Goal: Task Accomplishment & Management: Manage account settings

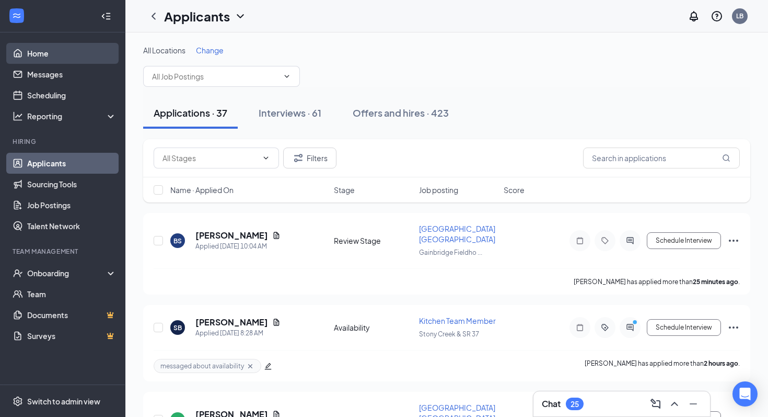
click at [56, 44] on link "Home" at bounding box center [71, 53] width 89 height 21
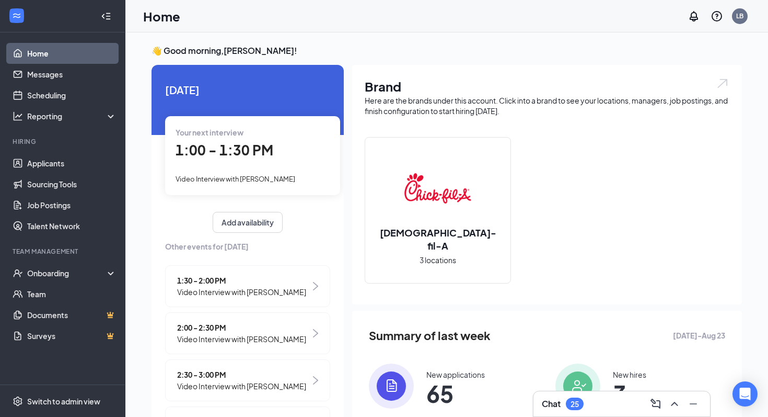
click at [238, 278] on span "1:30 - 2:00 PM" at bounding box center [241, 280] width 129 height 12
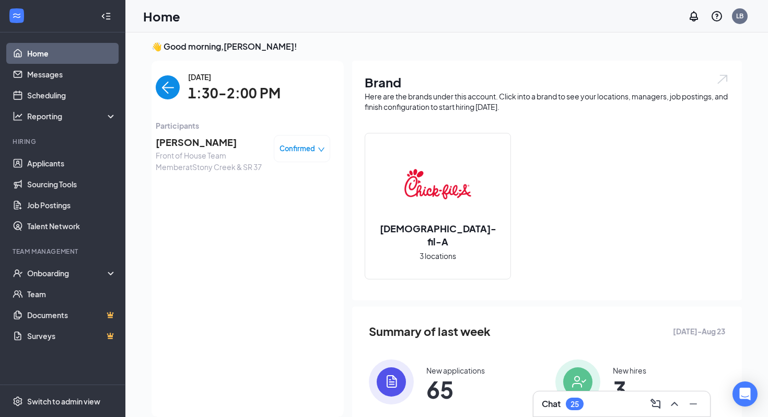
click at [201, 137] on span "[PERSON_NAME]" at bounding box center [211, 142] width 110 height 15
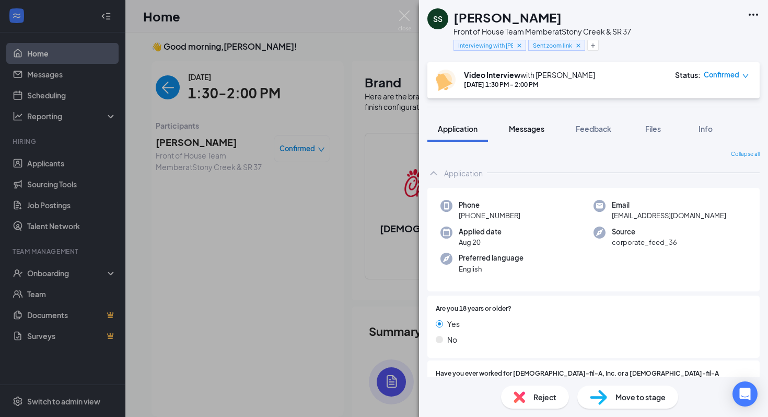
click at [539, 136] on button "Messages" at bounding box center [527, 129] width 56 height 26
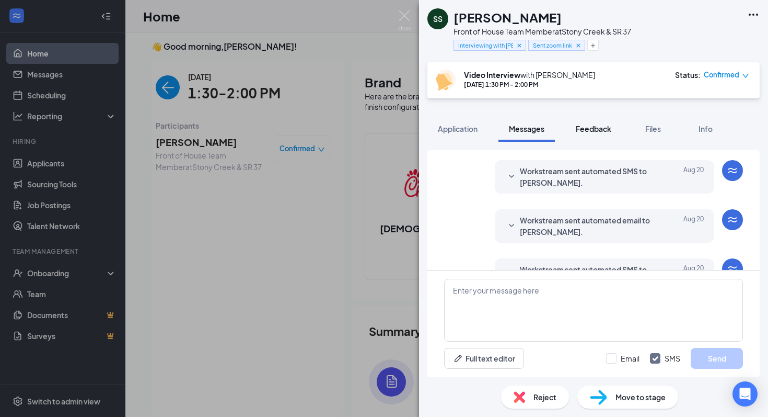
click at [603, 126] on span "Feedback" at bounding box center [594, 128] width 36 height 9
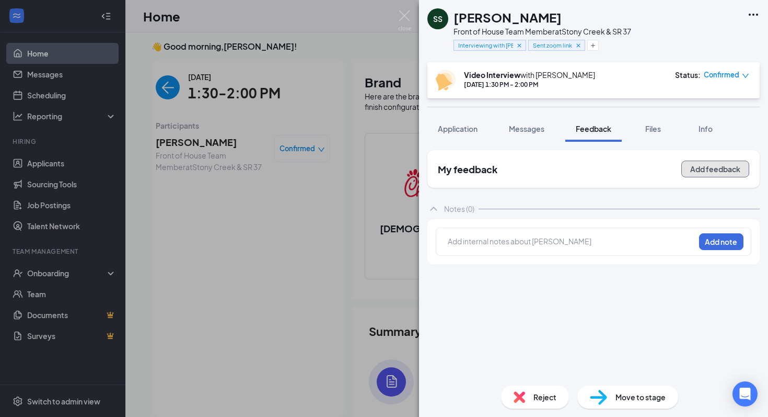
click at [715, 171] on button "Add feedback" at bounding box center [716, 168] width 68 height 17
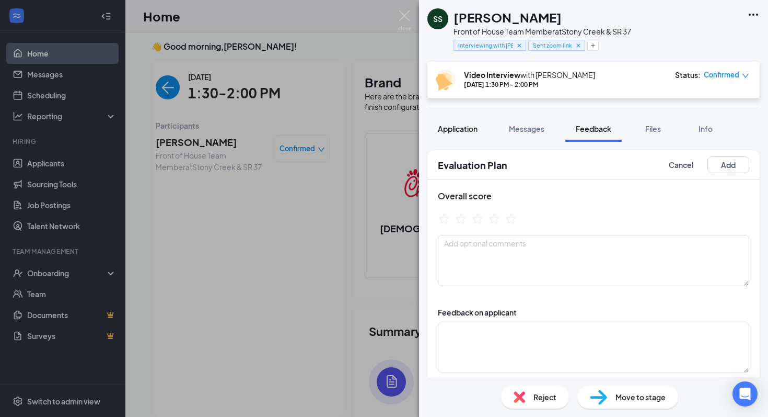
click at [452, 128] on span "Application" at bounding box center [458, 128] width 40 height 9
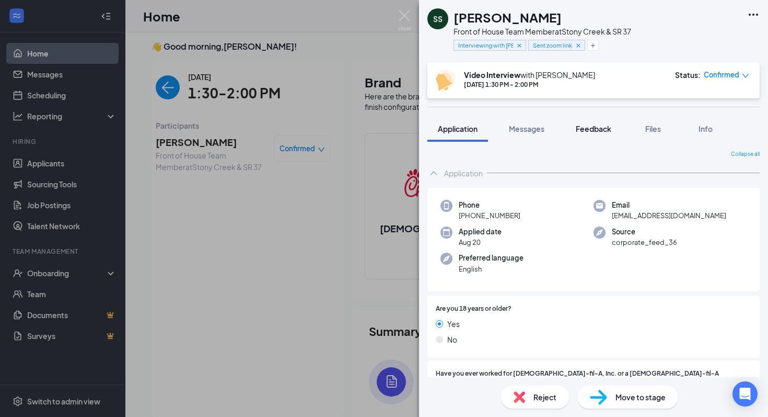
click at [597, 138] on button "Feedback" at bounding box center [594, 129] width 56 height 26
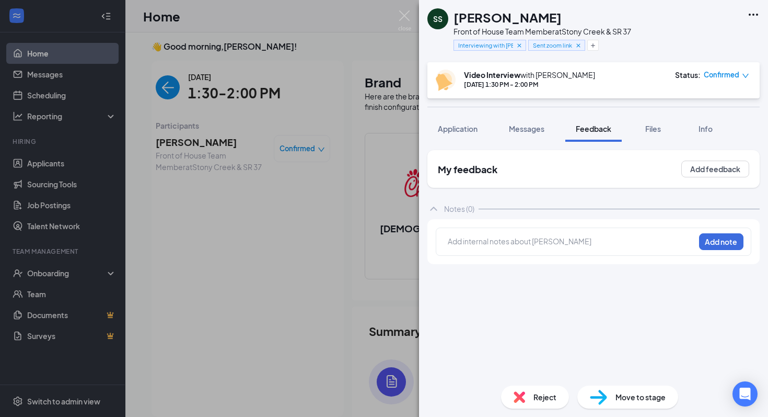
click at [649, 248] on div at bounding box center [572, 243] width 246 height 14
click at [700, 159] on div "My feedback Add feedback" at bounding box center [594, 169] width 332 height 38
click at [701, 164] on button "Add feedback" at bounding box center [716, 168] width 68 height 17
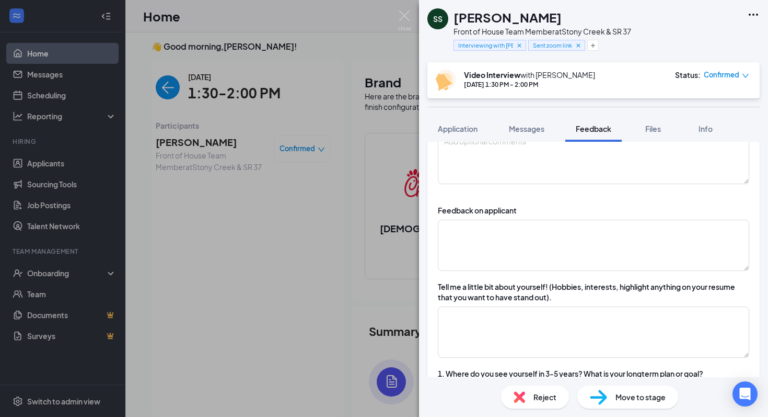
scroll to position [105, 0]
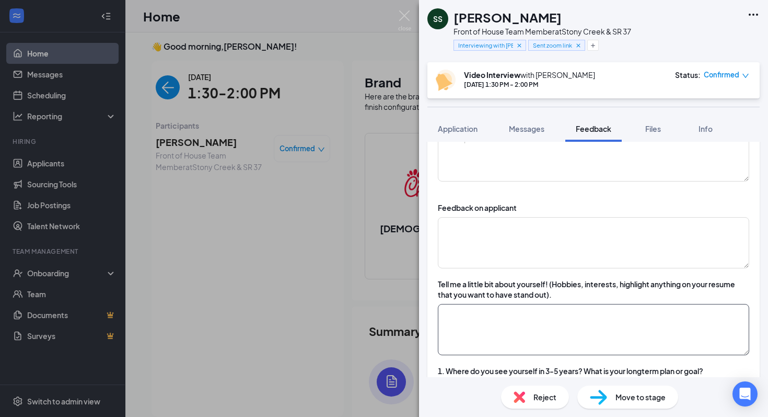
click at [545, 320] on textarea at bounding box center [594, 329] width 312 height 51
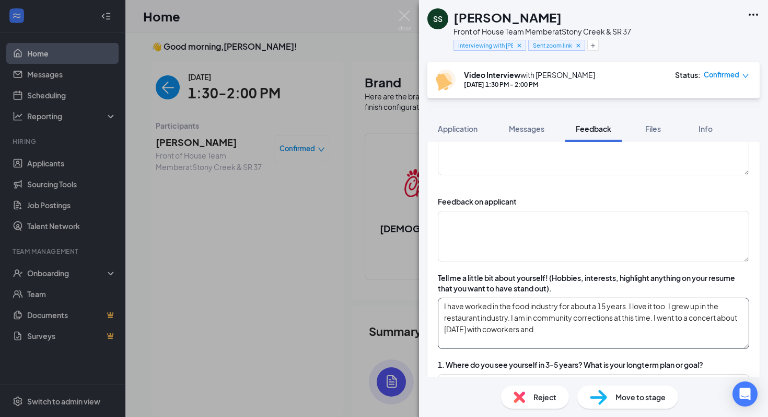
scroll to position [118, 0]
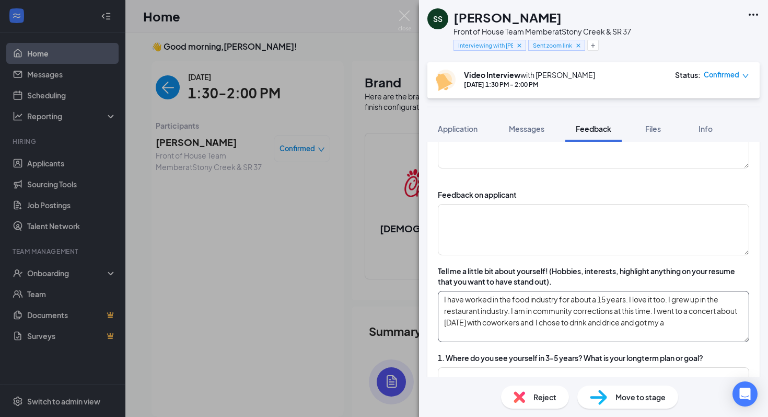
click at [642, 318] on textarea "I have worked in the food industry for about a 15 years. I love it too. I grew …" at bounding box center [594, 316] width 312 height 51
click at [709, 320] on textarea "I have worked in the food industry for about a 15 years. I love it too. I grew …" at bounding box center [594, 316] width 312 height 51
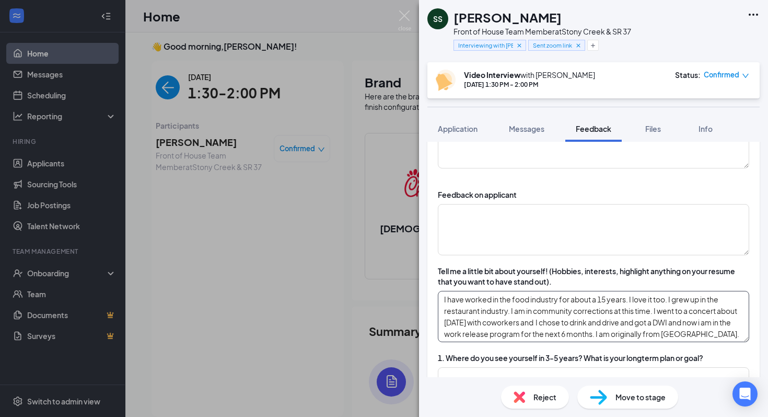
click at [727, 321] on textarea "I have worked in the food industry for about a 15 years. I love it too. I grew …" at bounding box center [594, 316] width 312 height 51
click at [708, 335] on textarea "I have worked in the food industry for about a 15 years. I love it too. I grew …" at bounding box center [594, 316] width 312 height 51
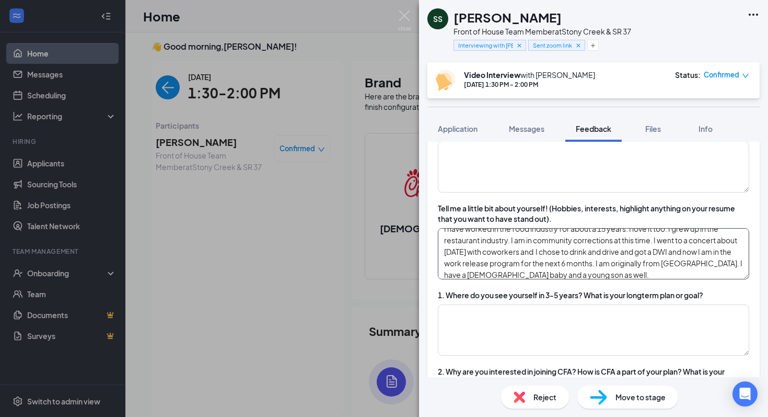
scroll to position [12, 0]
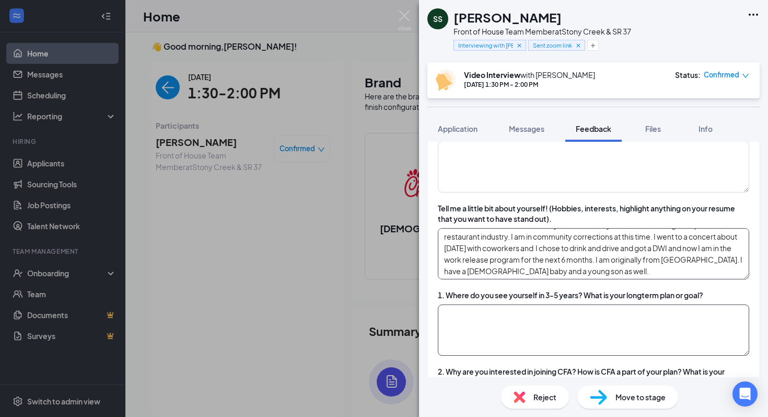
type textarea "I have worked in the food industry for about a 15 years. I love it too. I grew …"
click at [646, 319] on textarea at bounding box center [594, 329] width 312 height 51
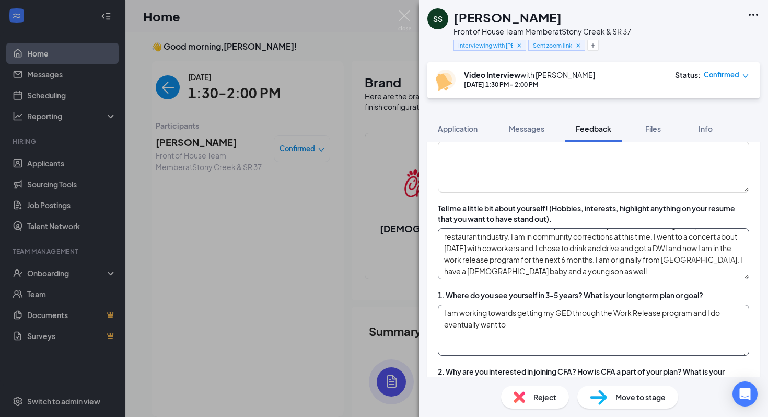
type textarea "I am working towards getting my GED through the Work Release program and I do e…"
click at [618, 274] on textarea "I have worked in the food industry for about a 15 years. I love it too. I grew …" at bounding box center [594, 253] width 312 height 51
type textarea "I have worked in the food industry for about a 15 years. I love it too. I grew …"
click at [571, 329] on textarea "I am working towards getting my GED through the Work Release program and I do e…" at bounding box center [594, 329] width 312 height 51
click at [713, 274] on textarea "I have worked in the food industry for about a 15 years. I love it too. I grew …" at bounding box center [594, 253] width 312 height 51
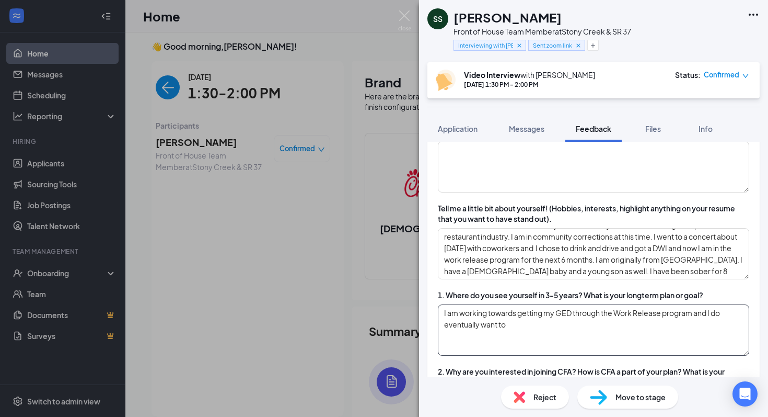
click at [590, 333] on textarea "I am working towards getting my GED through the Work Release program and I do e…" at bounding box center [594, 329] width 312 height 51
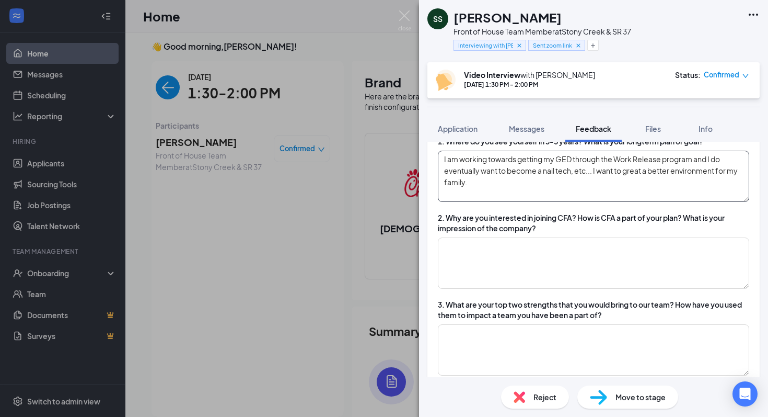
scroll to position [336, 0]
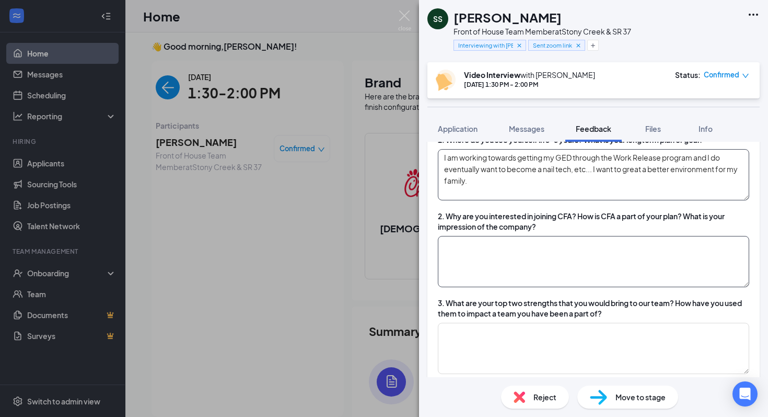
type textarea "I am working towards getting my GED through the Work Release program and I do e…"
click at [557, 267] on textarea at bounding box center [594, 261] width 312 height 51
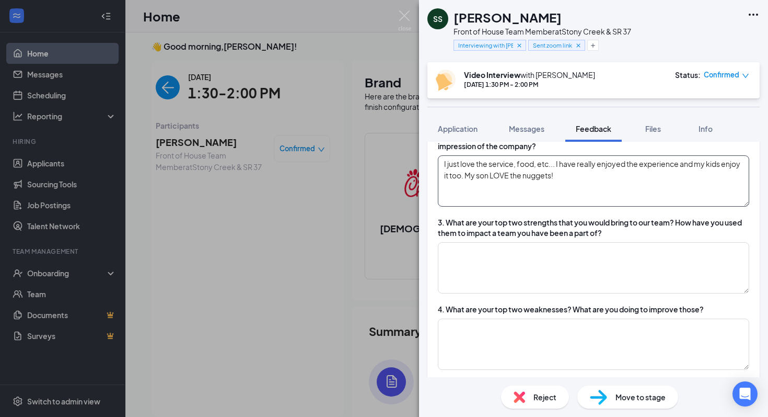
scroll to position [417, 0]
click at [556, 277] on textarea at bounding box center [594, 266] width 312 height 51
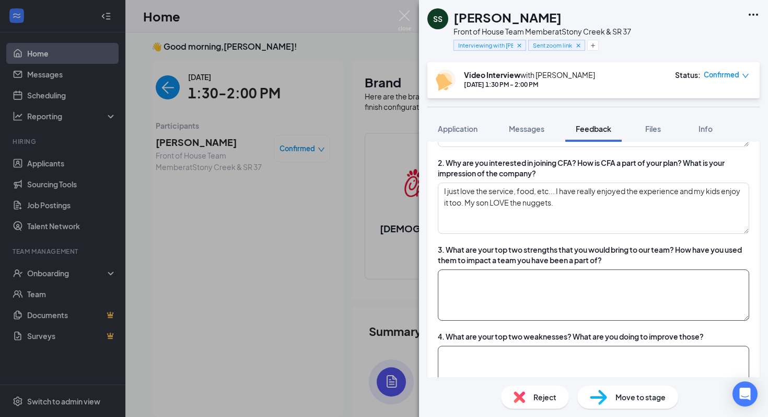
scroll to position [389, 0]
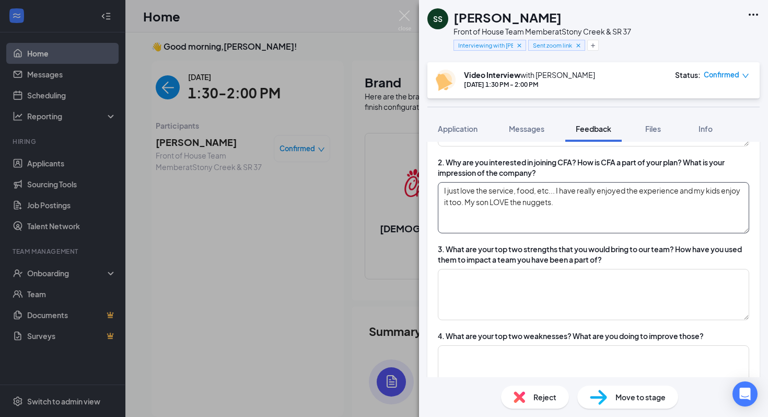
click at [598, 225] on textarea "I just love the service, food, etc... I have really enjoyed the experience and …" at bounding box center [594, 207] width 312 height 51
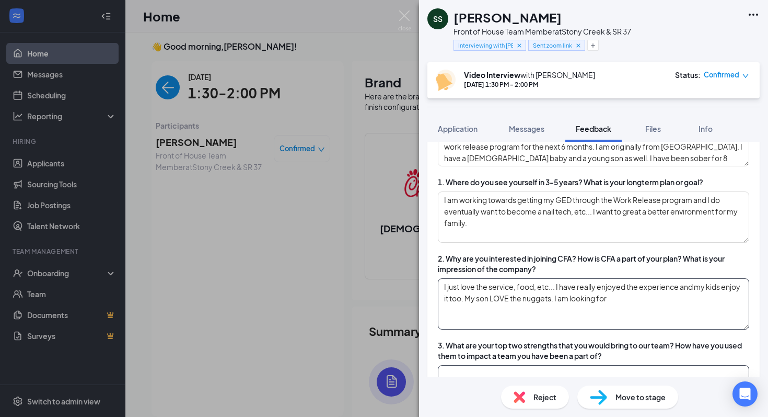
scroll to position [32, 0]
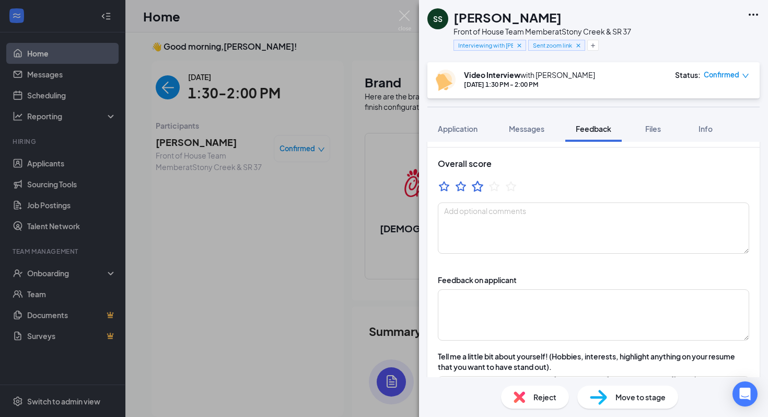
type textarea "I just love the service, food, etc... I have really enjoyed the experience and …"
click at [480, 187] on icon "StarBorder" at bounding box center [478, 185] width 12 height 11
click at [480, 232] on textarea at bounding box center [594, 227] width 312 height 51
click at [451, 213] on textarea "3/5 star candidate" at bounding box center [594, 227] width 312 height 51
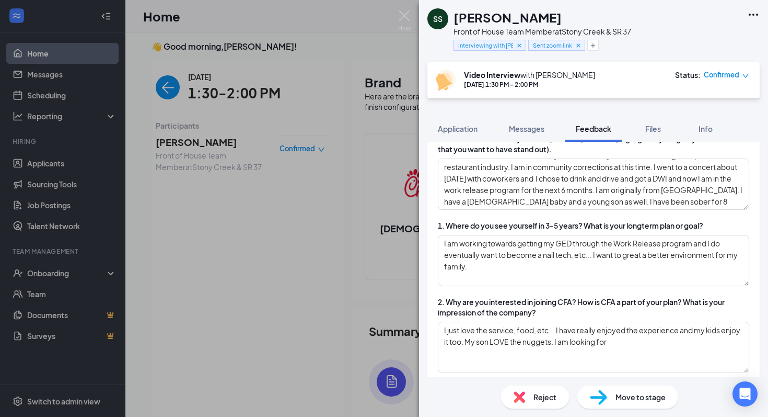
scroll to position [249, 0]
type textarea "3.5 star candidate"
click at [529, 285] on textarea "I am working towards getting my GED through the Work Release program and I do e…" at bounding box center [594, 260] width 312 height 51
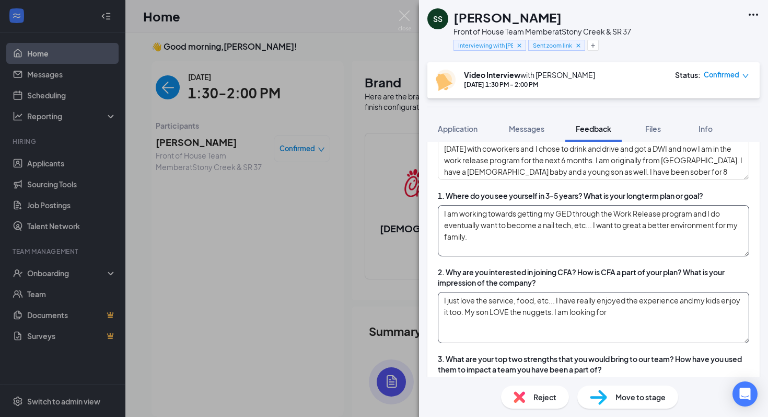
scroll to position [290, 0]
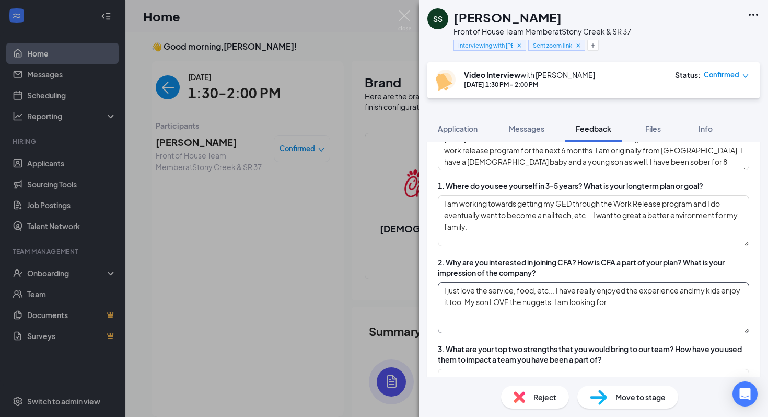
click at [640, 313] on textarea "I just love the service, food, etc... I have really enjoyed the experience and …" at bounding box center [594, 307] width 312 height 51
type textarea "I just love the service, food, etc... I have really enjoyed the experience and …"
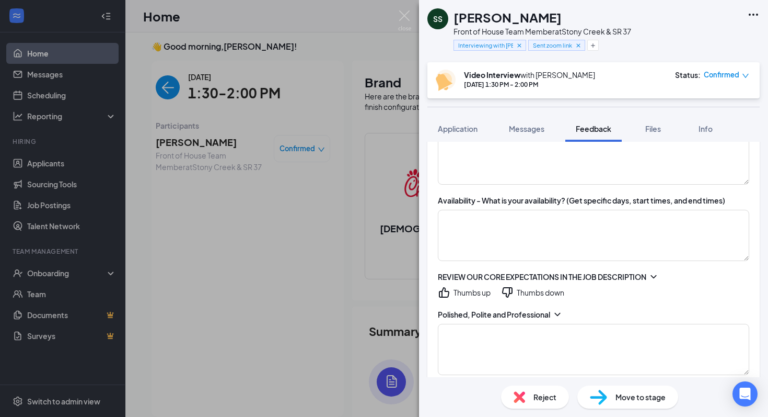
scroll to position [755, 0]
click at [523, 232] on textarea at bounding box center [594, 233] width 312 height 51
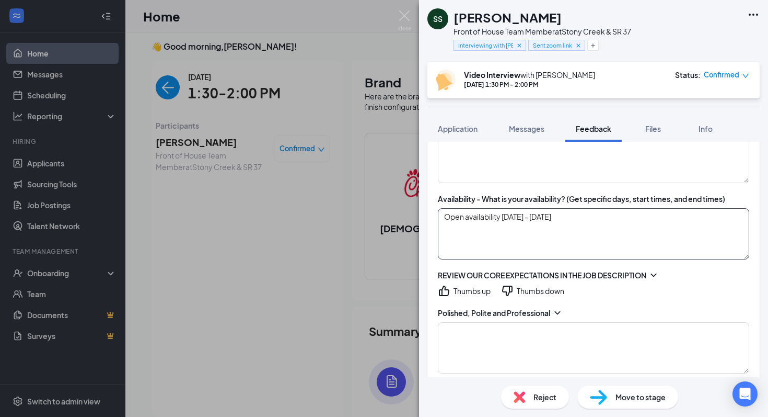
type textarea "Open availability [DATE] - [DATE]"
click at [659, 276] on icon "ChevronDown" at bounding box center [654, 275] width 10 height 10
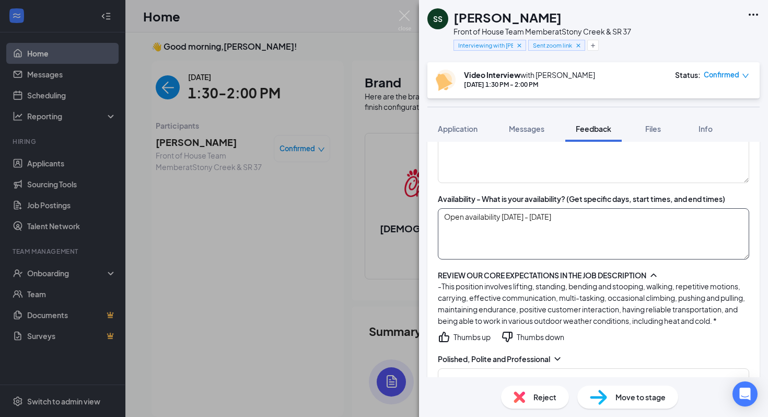
click at [574, 232] on textarea "Open availability [DATE] - [DATE]" at bounding box center [594, 233] width 312 height 51
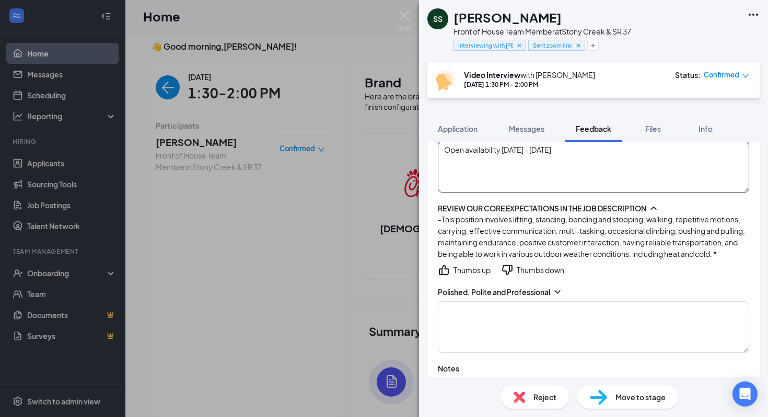
scroll to position [823, 0]
click at [625, 312] on textarea at bounding box center [594, 325] width 312 height 51
click at [468, 273] on div "Thumbs up" at bounding box center [472, 268] width 37 height 10
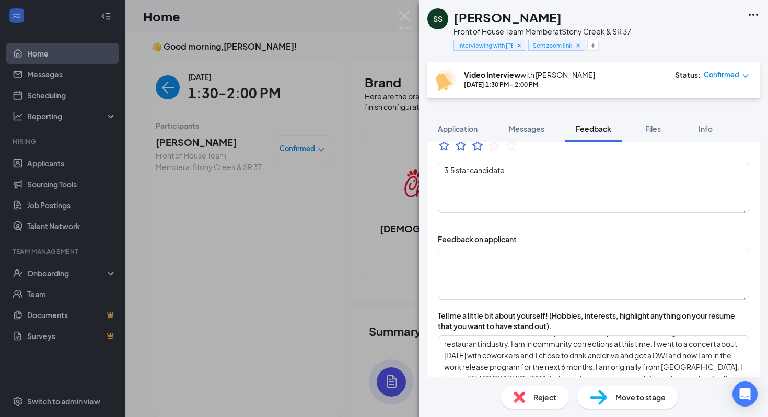
scroll to position [0, 0]
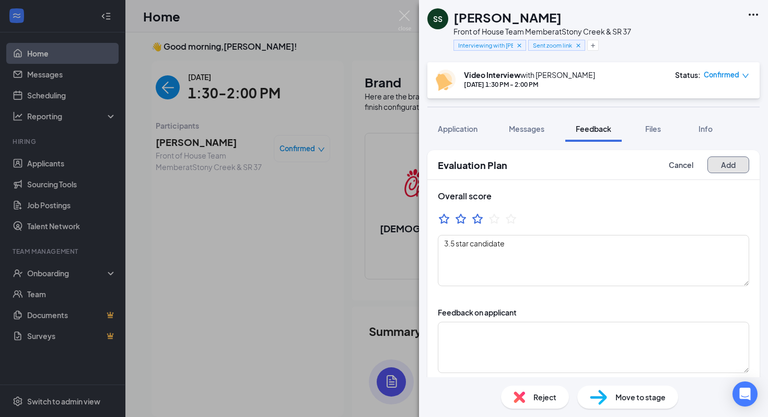
click at [721, 170] on button "Add" at bounding box center [729, 164] width 42 height 17
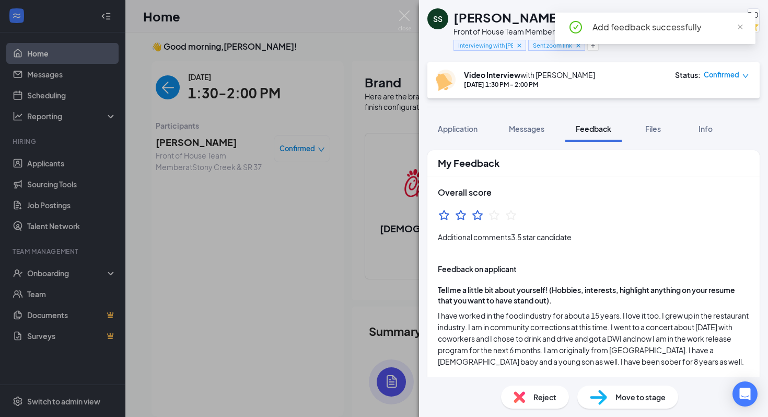
click at [727, 26] on div "Add feedback successfully" at bounding box center [655, 28] width 201 height 31
click at [727, 27] on span "close" at bounding box center [740, 27] width 7 height 7
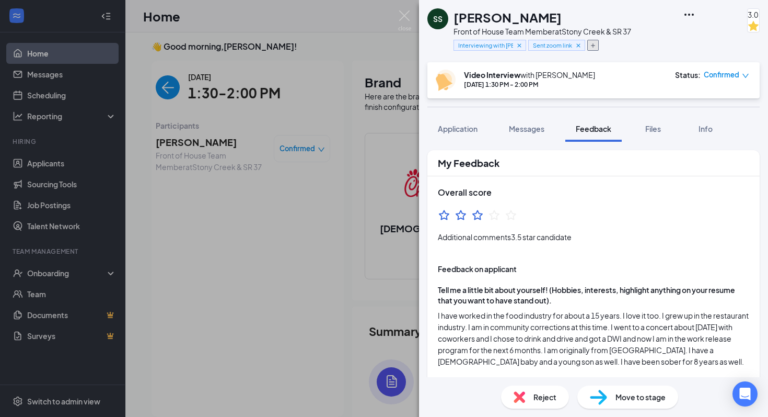
click at [594, 44] on icon "Plus" at bounding box center [593, 45] width 6 height 6
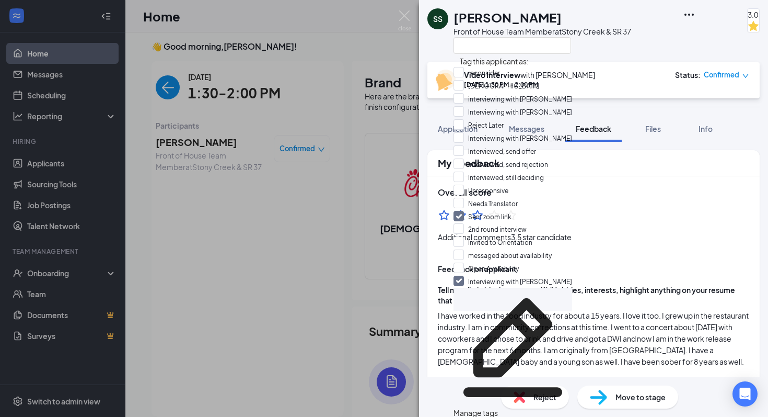
click at [518, 132] on div "Reject Later" at bounding box center [513, 125] width 119 height 13
checkbox input "true"
click at [521, 158] on input "Interviewed, send rejection" at bounding box center [501, 164] width 95 height 12
checkbox input "true"
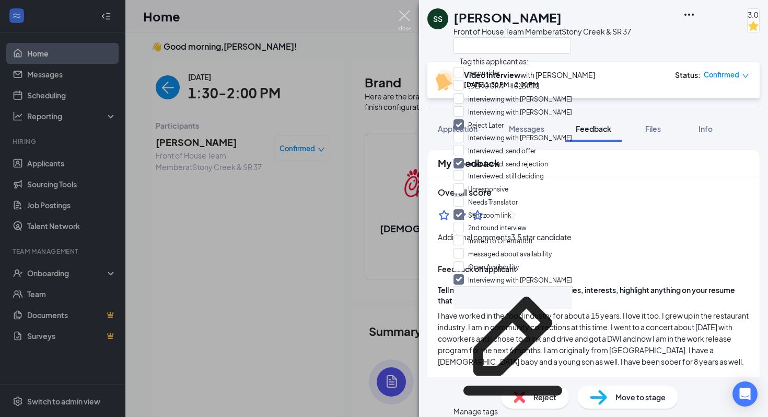
click at [404, 15] on img at bounding box center [404, 20] width 13 height 20
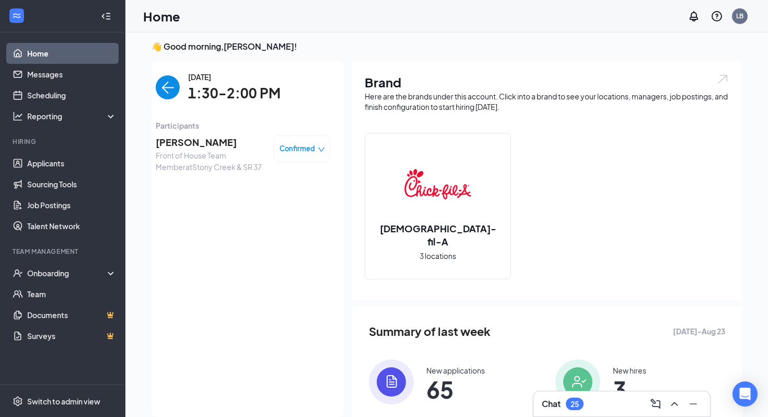
click at [172, 91] on img "back-button" at bounding box center [168, 87] width 24 height 24
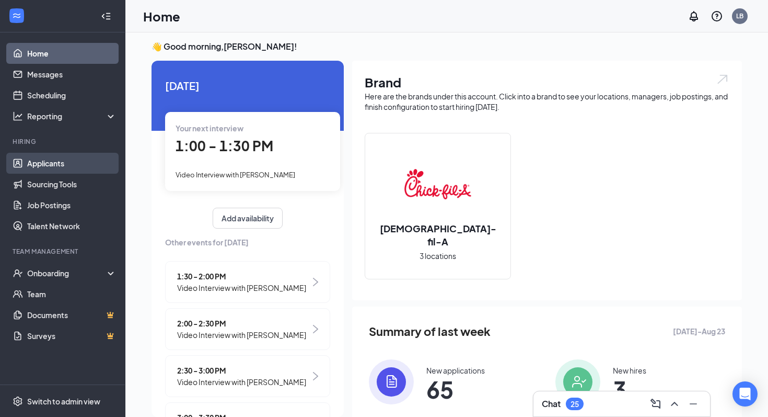
click at [32, 164] on link "Applicants" at bounding box center [71, 163] width 89 height 21
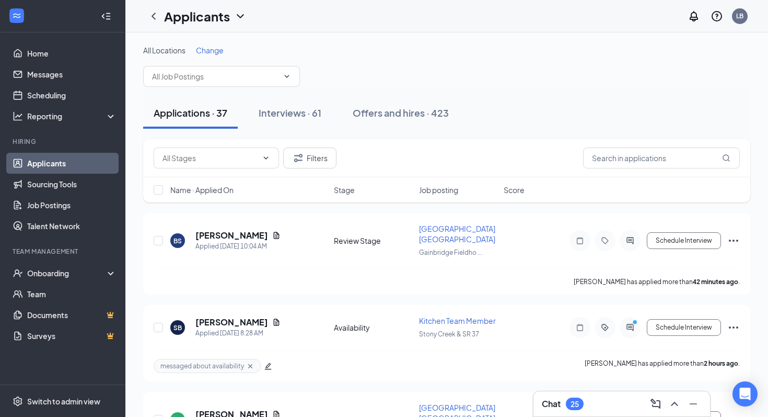
click at [205, 195] on div "Name · Applied On Stage Job posting Score" at bounding box center [446, 189] width 607 height 25
click at [205, 194] on span "Name · Applied On" at bounding box center [201, 190] width 63 height 10
click at [94, 62] on link "Home" at bounding box center [71, 53] width 89 height 21
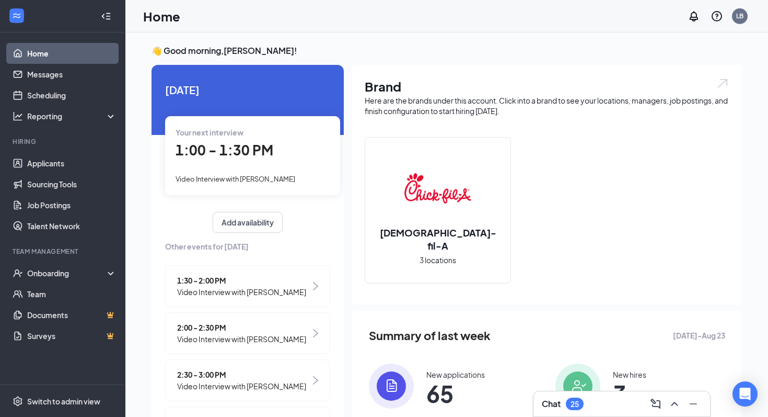
click at [209, 282] on span "1:30 - 2:00 PM" at bounding box center [241, 280] width 129 height 12
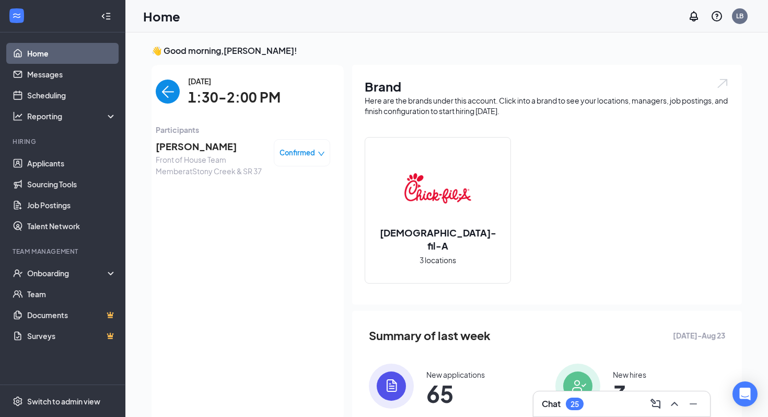
scroll to position [4, 0]
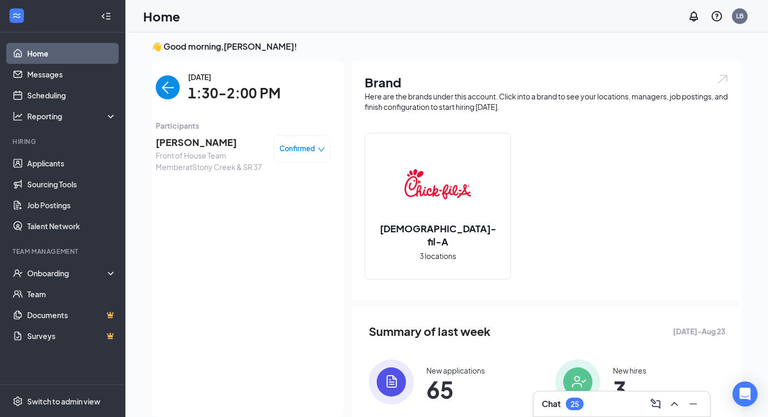
click at [194, 140] on span "[PERSON_NAME]" at bounding box center [211, 142] width 110 height 15
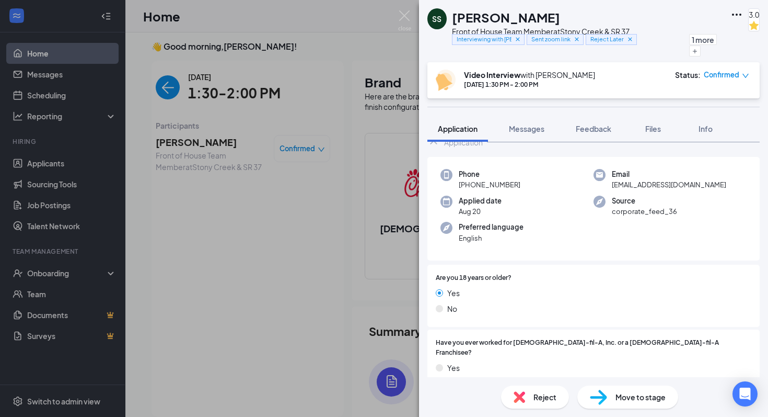
scroll to position [30, 0]
click at [407, 19] on img at bounding box center [404, 20] width 13 height 20
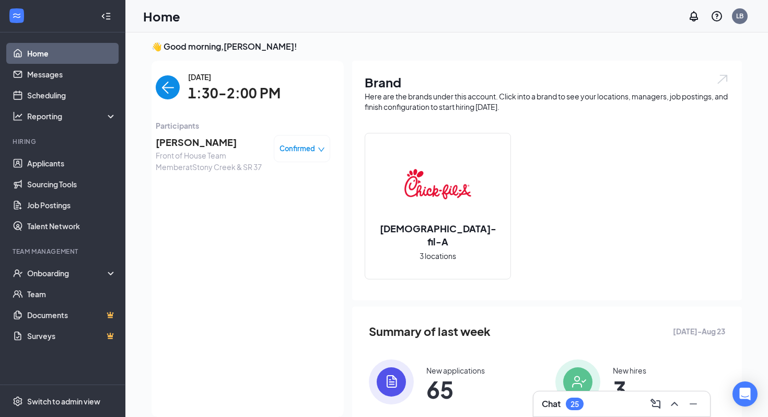
click at [186, 133] on div "[PERSON_NAME] Front of House Team Member at [GEOGRAPHIC_DATA] & SR 37 Confirmed" at bounding box center [243, 153] width 175 height 45
click at [186, 143] on span "[PERSON_NAME]" at bounding box center [211, 142] width 110 height 15
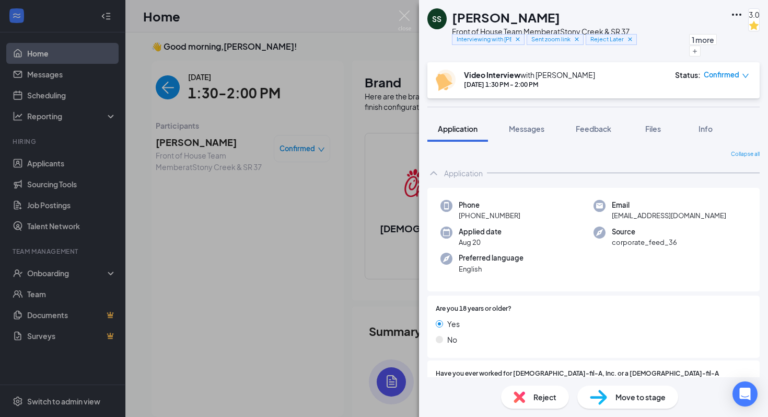
click at [166, 79] on div "SS [PERSON_NAME] Front of House Team Member at [GEOGRAPHIC_DATA] & SR 37 Interv…" at bounding box center [384, 208] width 768 height 417
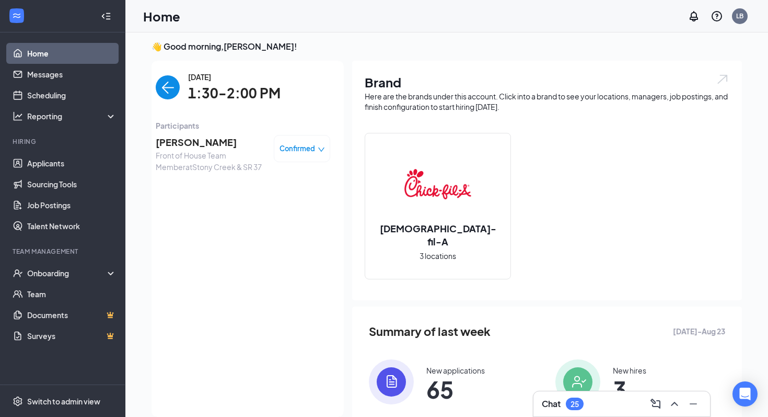
click at [167, 89] on img "back-button" at bounding box center [168, 87] width 24 height 24
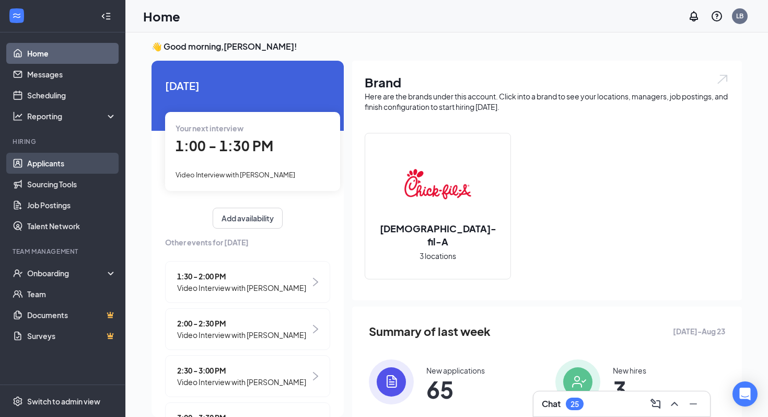
click at [75, 164] on link "Applicants" at bounding box center [71, 163] width 89 height 21
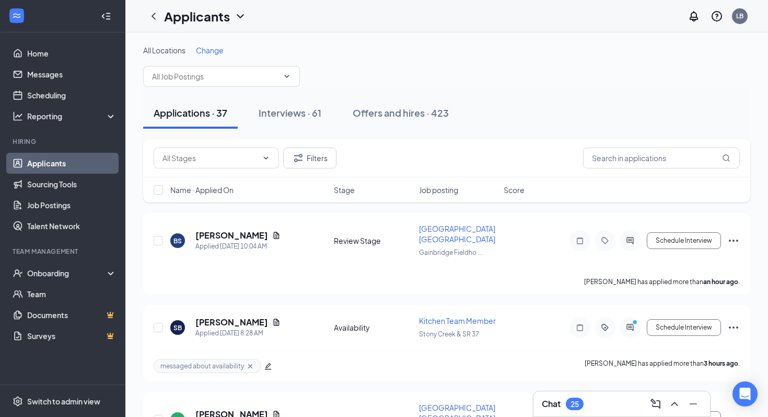
click at [214, 187] on span "Name · Applied On" at bounding box center [201, 190] width 63 height 10
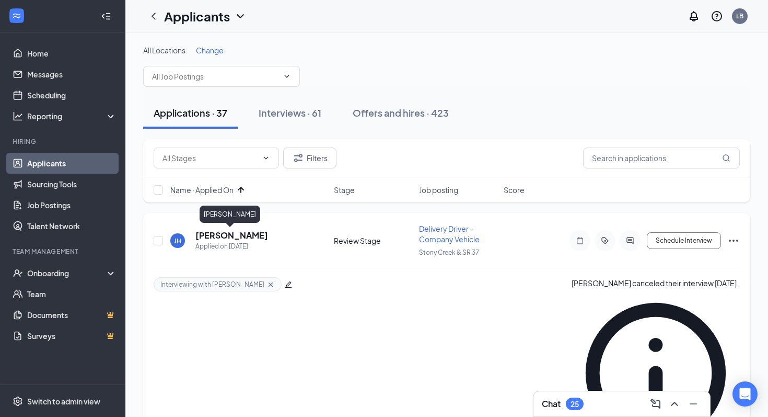
click at [239, 239] on h5 "[PERSON_NAME]" at bounding box center [232, 235] width 73 height 12
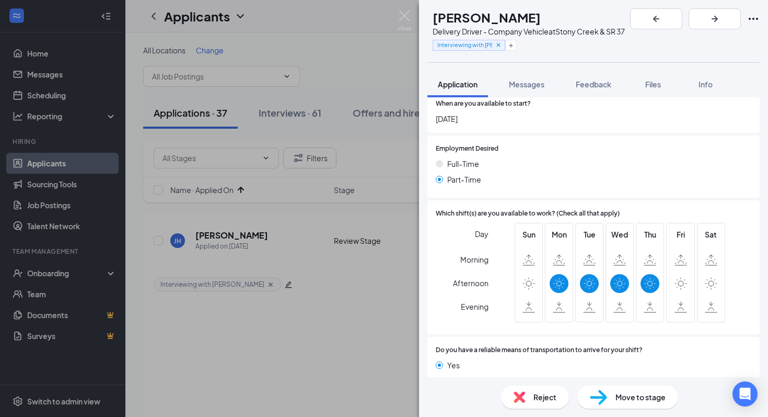
scroll to position [604, 0]
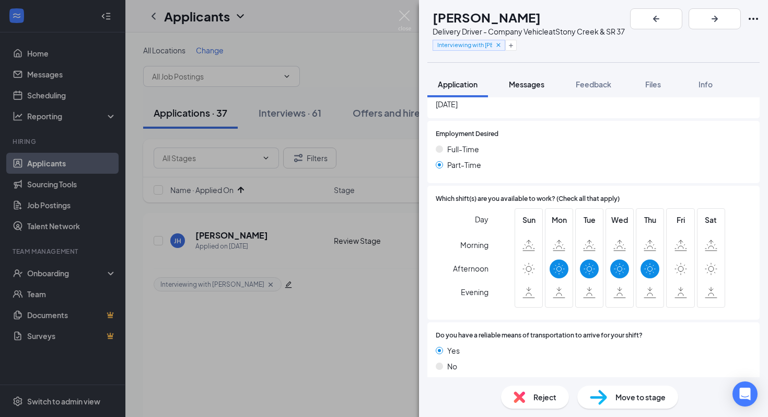
click at [530, 89] on div "Messages" at bounding box center [527, 84] width 36 height 10
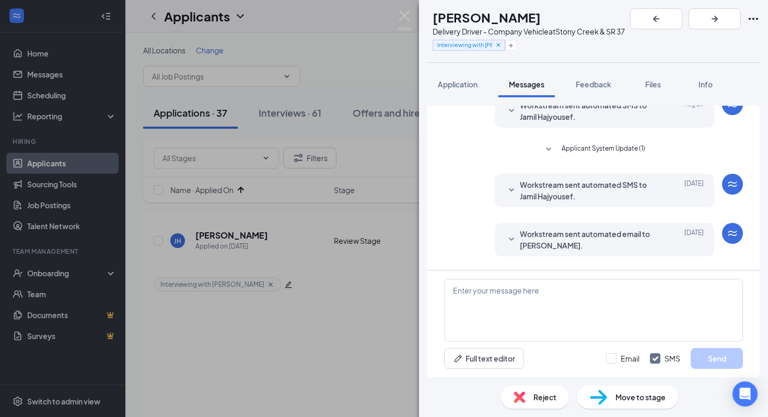
scroll to position [304, 0]
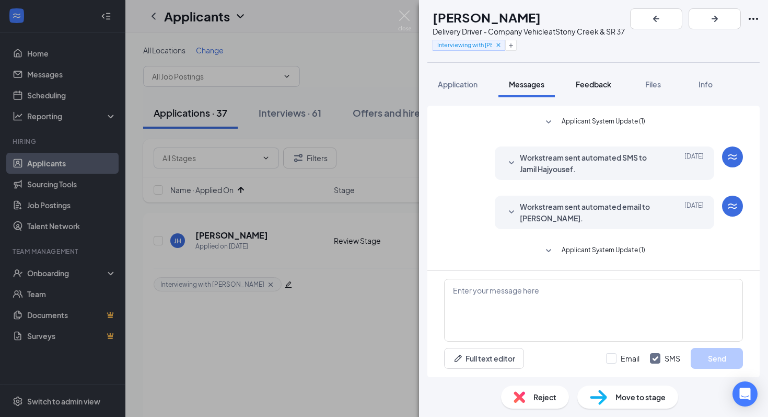
click at [602, 82] on span "Feedback" at bounding box center [594, 83] width 36 height 9
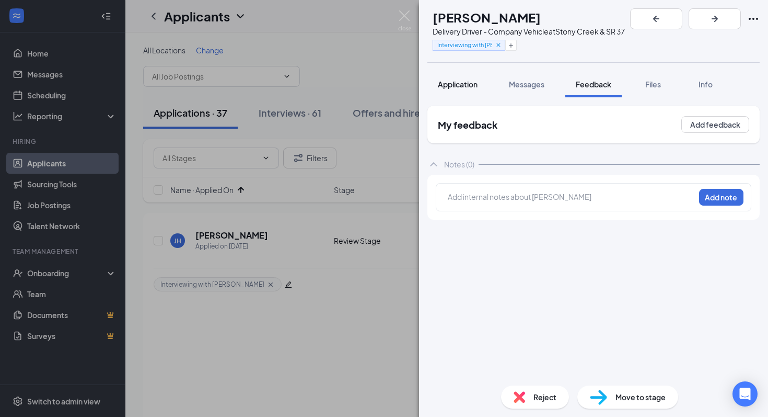
click at [457, 78] on button "Application" at bounding box center [458, 84] width 61 height 26
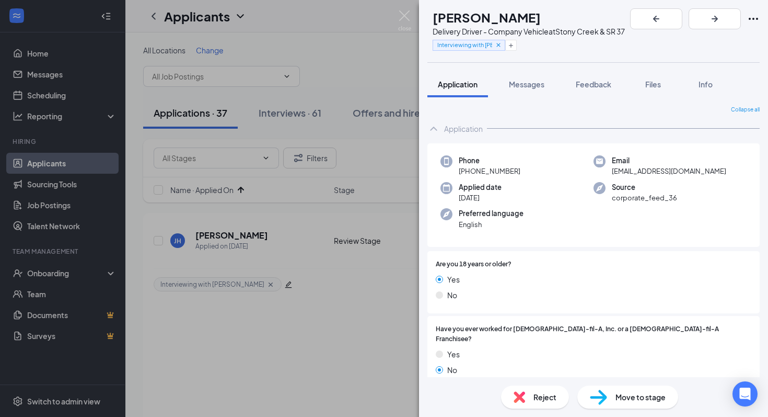
click at [637, 372] on div "Move to stage" at bounding box center [628, 396] width 101 height 23
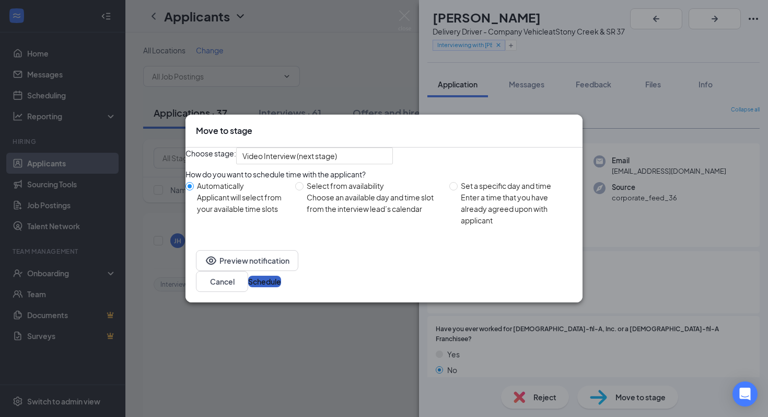
click at [281, 287] on button "Schedule" at bounding box center [264, 281] width 33 height 12
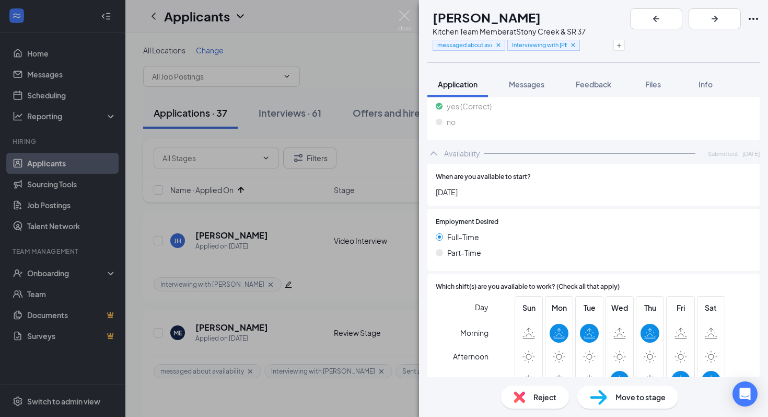
scroll to position [604, 0]
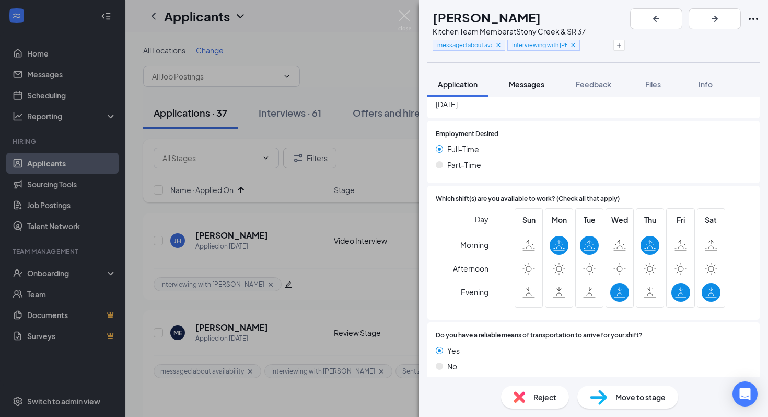
click at [523, 89] on button "Messages" at bounding box center [527, 84] width 56 height 26
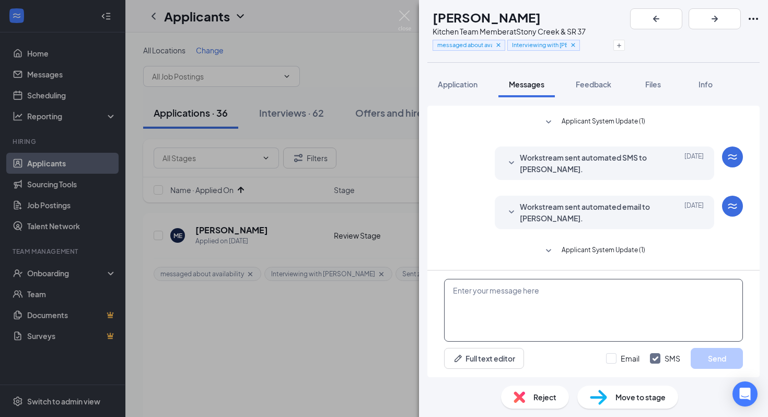
scroll to position [520, 0]
click at [655, 372] on span "Move to stage" at bounding box center [641, 397] width 50 height 12
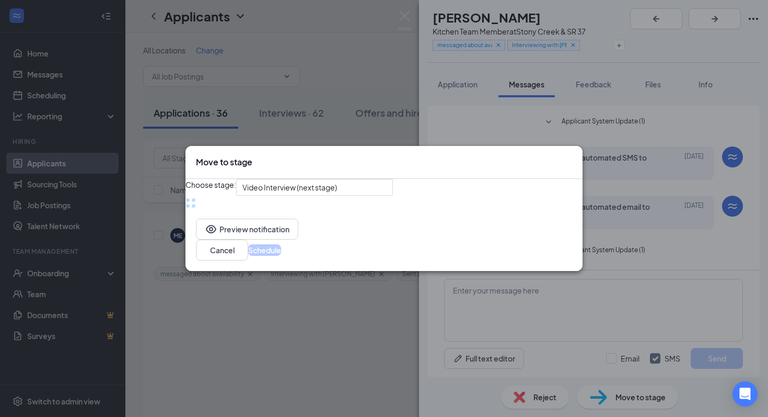
click at [572, 156] on icon "Cross" at bounding box center [572, 156] width 0 height 0
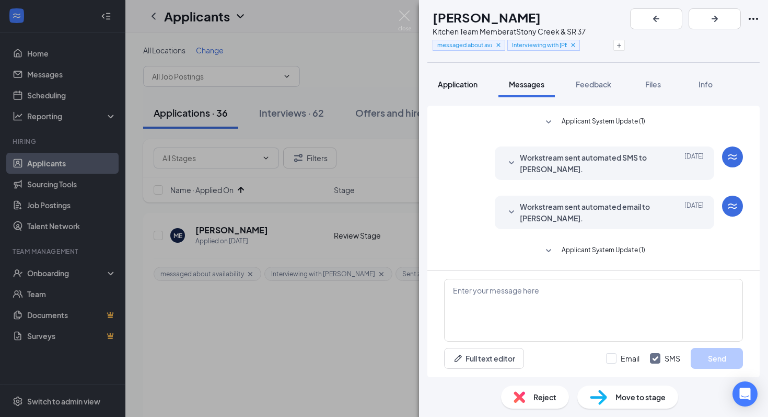
click at [465, 83] on span "Application" at bounding box center [458, 83] width 40 height 9
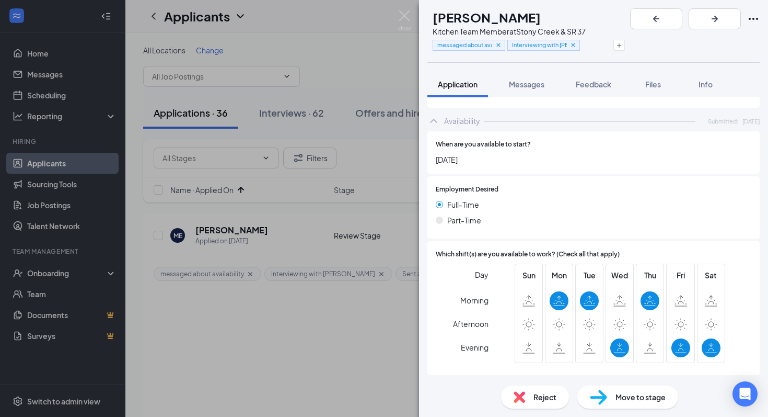
scroll to position [557, 0]
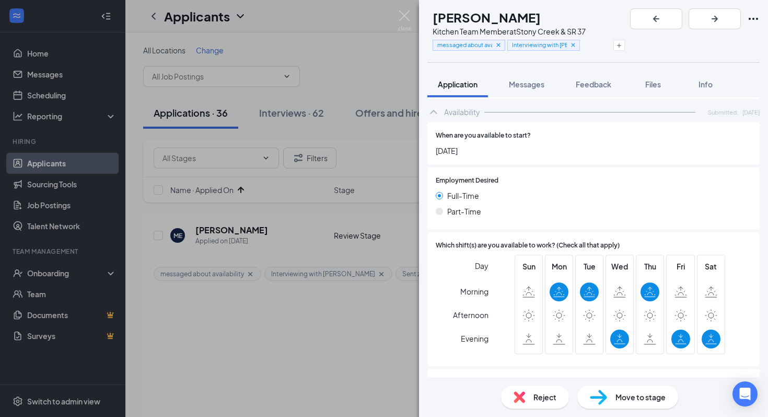
click at [599, 372] on img at bounding box center [598, 396] width 17 height 15
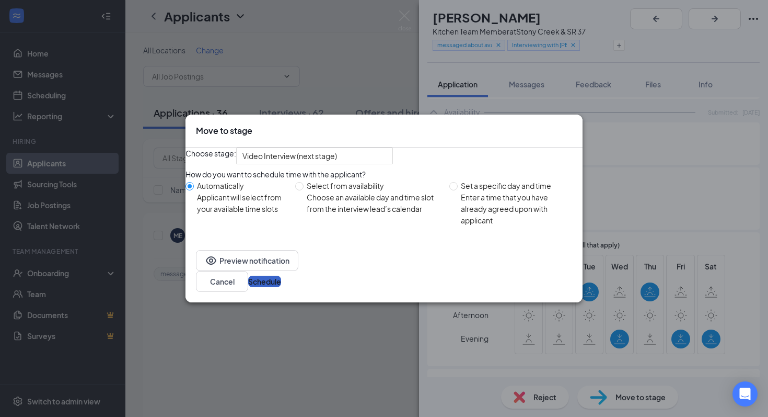
click at [281, 282] on button "Schedule" at bounding box center [264, 281] width 33 height 12
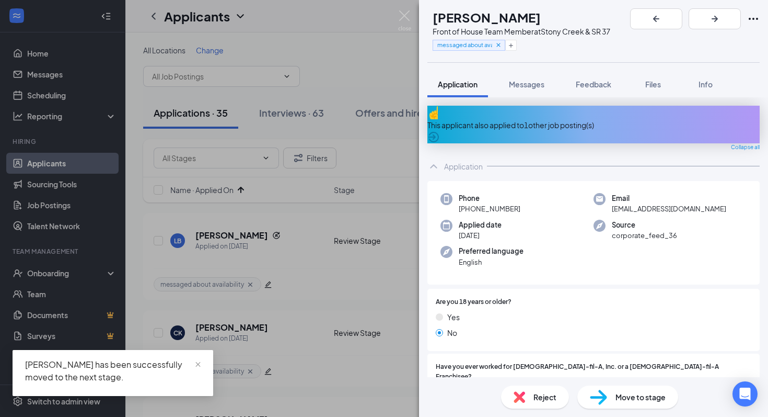
click at [537, 372] on span "Reject" at bounding box center [545, 397] width 23 height 12
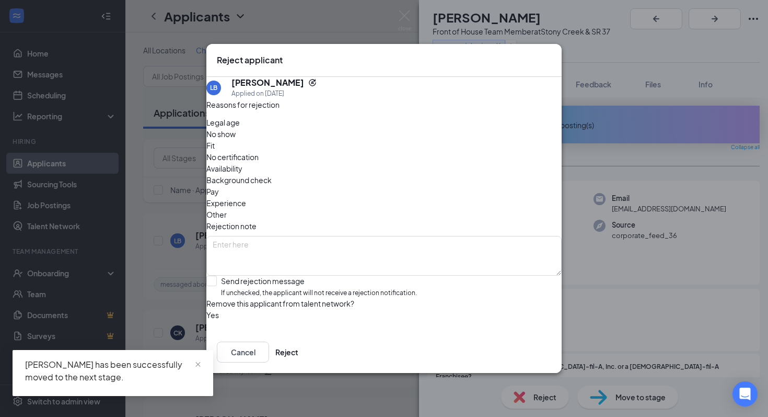
click at [551, 54] on icon "Cross" at bounding box center [551, 54] width 0 height 0
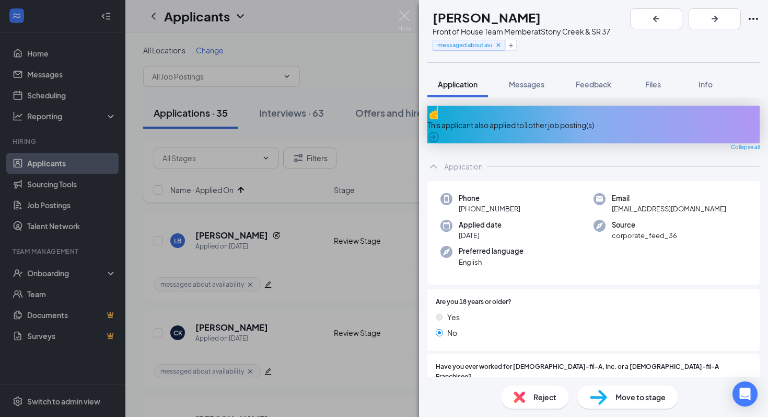
click at [440, 131] on icon "ArrowCircle" at bounding box center [434, 137] width 13 height 13
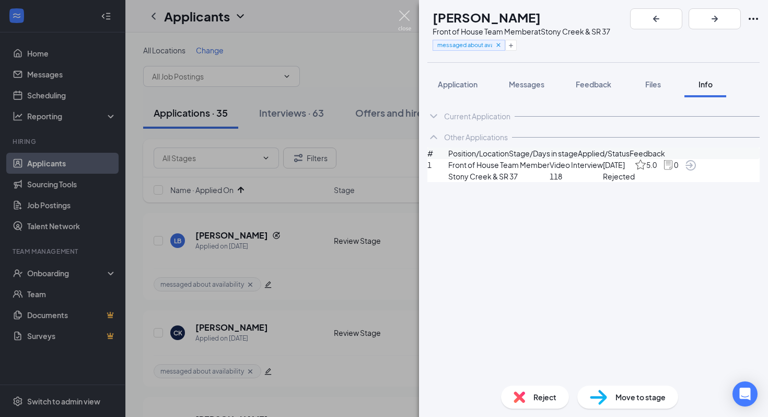
click at [407, 19] on img at bounding box center [404, 20] width 13 height 20
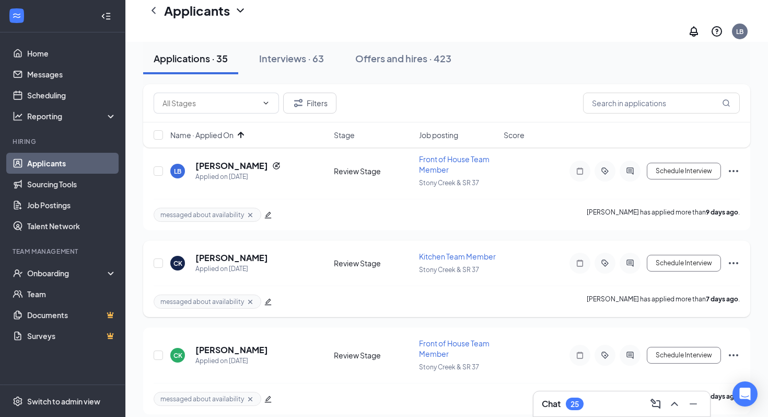
scroll to position [86, 0]
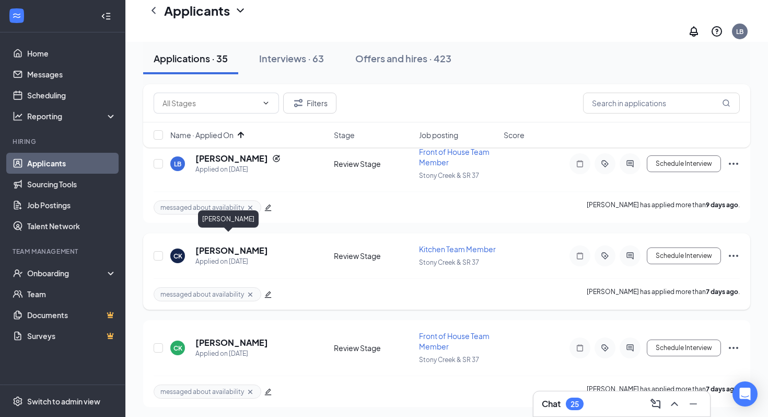
click at [231, 245] on h5 "[PERSON_NAME]" at bounding box center [232, 251] width 73 height 12
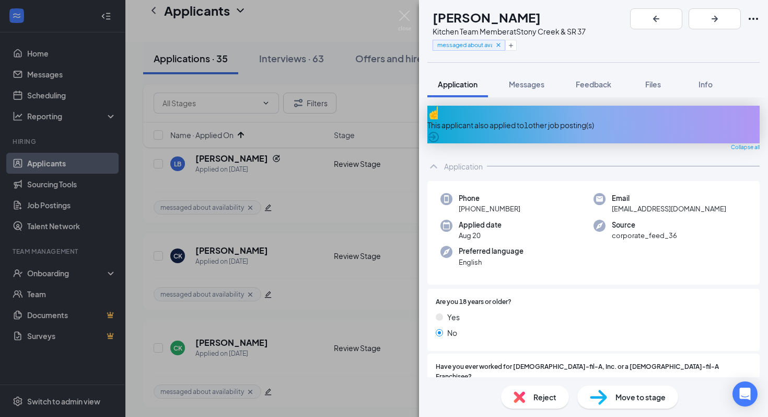
click at [440, 131] on icon "ArrowCircle" at bounding box center [434, 137] width 13 height 13
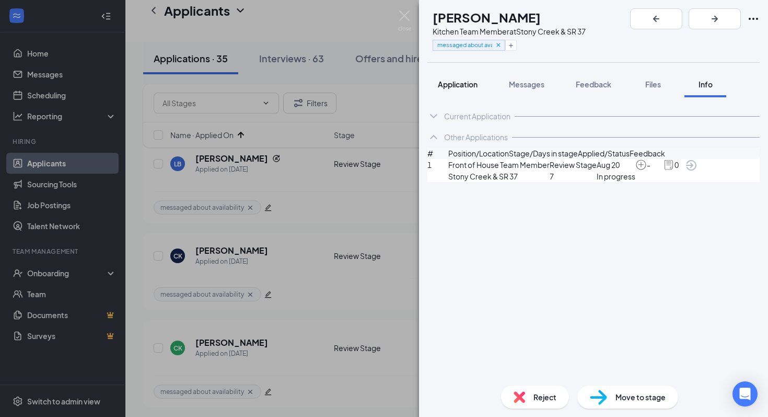
click at [469, 86] on span "Application" at bounding box center [458, 83] width 40 height 9
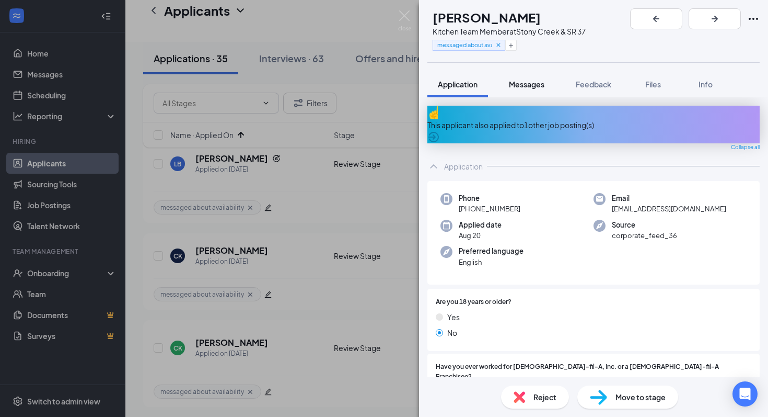
click at [541, 89] on div "Messages" at bounding box center [527, 84] width 36 height 10
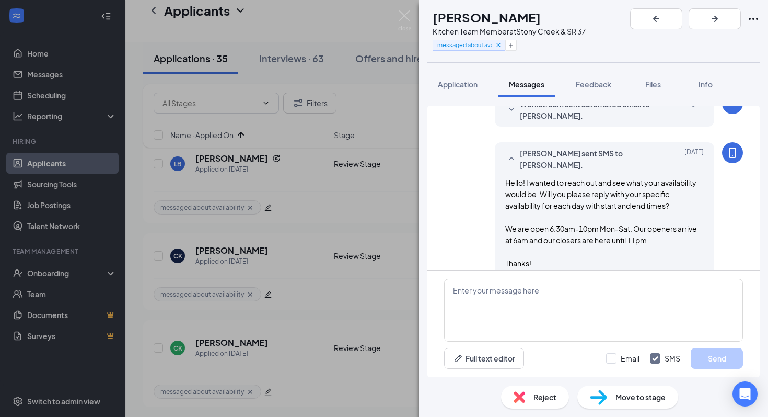
scroll to position [290, 0]
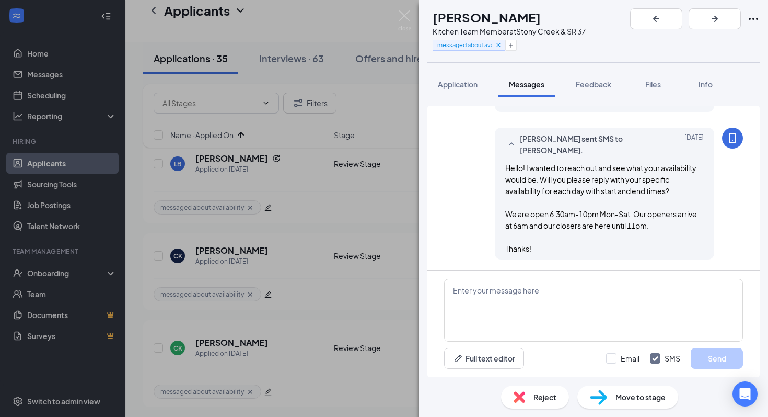
click at [538, 372] on span "Reject" at bounding box center [545, 397] width 23 height 12
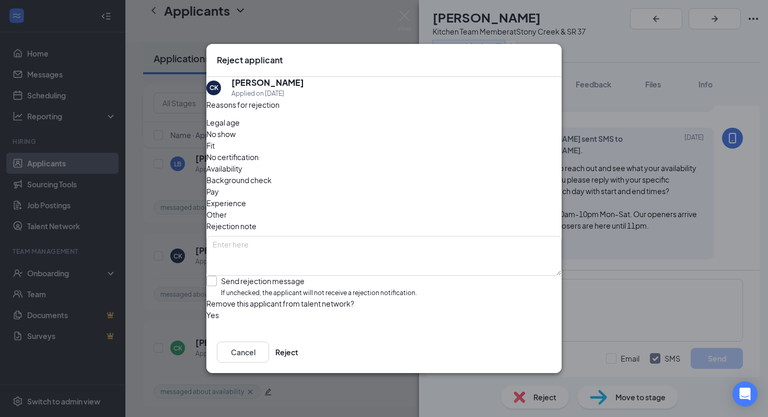
click at [223, 275] on input "Send rejection message If unchecked, the applicant will not receive a rejection…" at bounding box center [311, 286] width 211 height 22
checkbox input "true"
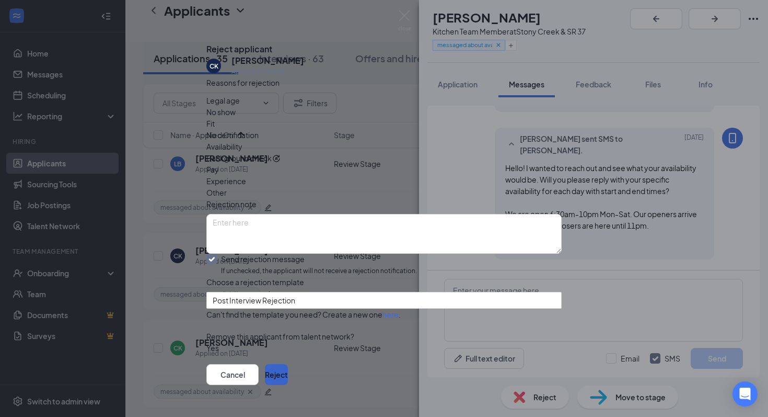
click at [288, 366] on button "Reject" at bounding box center [276, 374] width 23 height 21
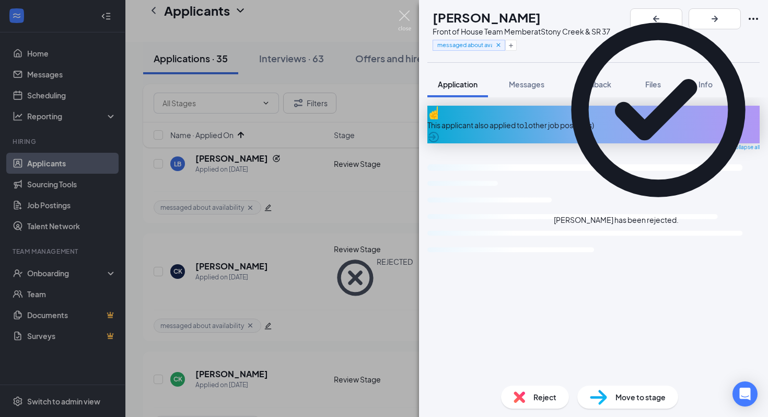
click at [404, 18] on img at bounding box center [404, 20] width 13 height 20
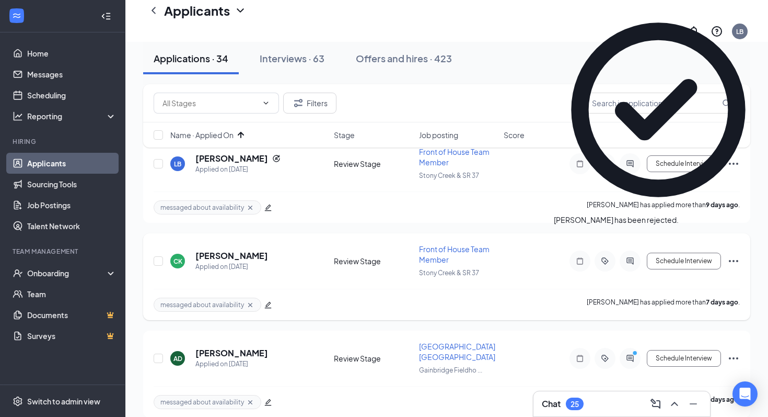
click at [291, 289] on div "messaged about availability [PERSON_NAME] has applied more than [DATE] ." at bounding box center [447, 304] width 587 height 31
click at [240, 250] on h5 "[PERSON_NAME]" at bounding box center [232, 256] width 73 height 12
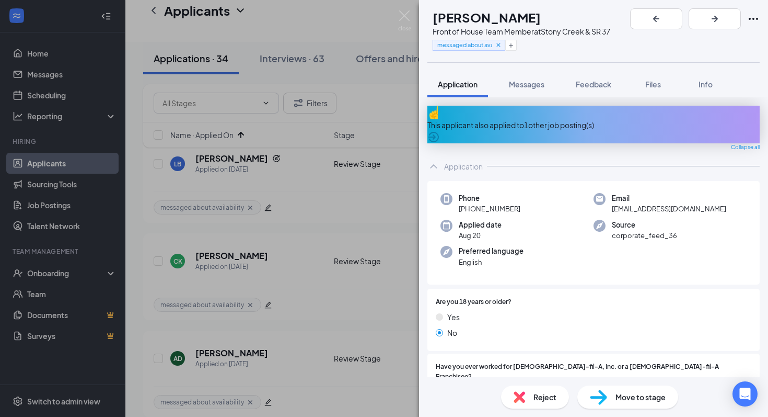
click at [553, 372] on span "Reject" at bounding box center [545, 397] width 23 height 12
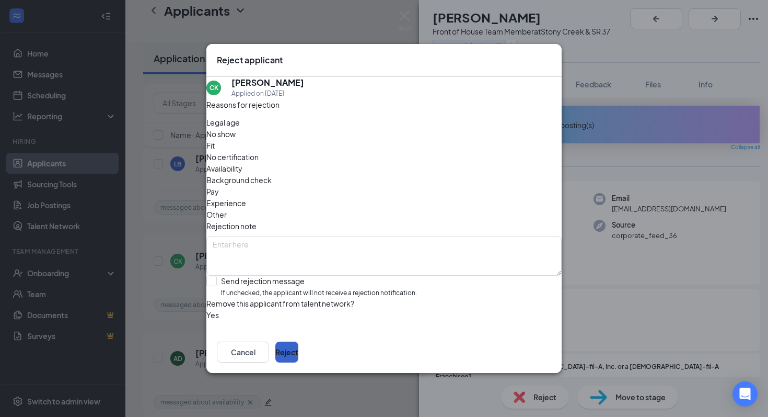
click at [298, 342] on button "Reject" at bounding box center [286, 351] width 23 height 21
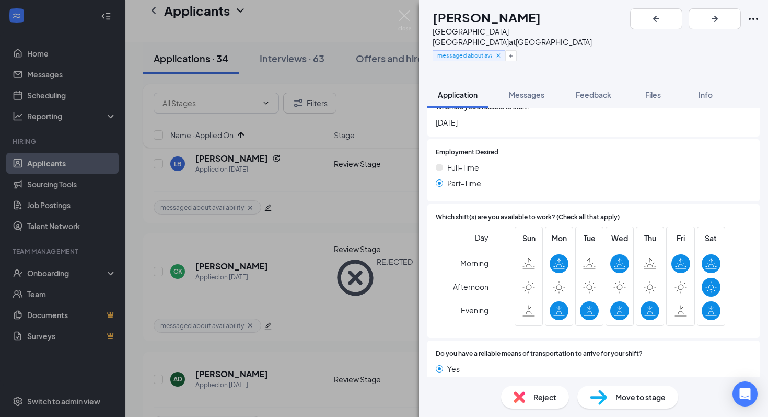
scroll to position [582, 0]
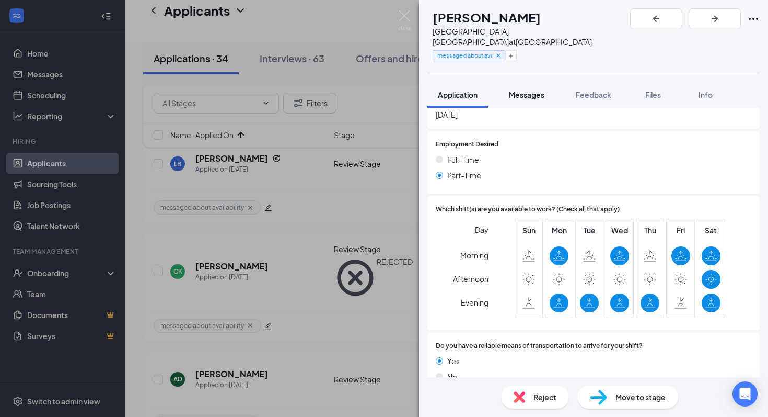
click at [533, 90] on span "Messages" at bounding box center [527, 94] width 36 height 9
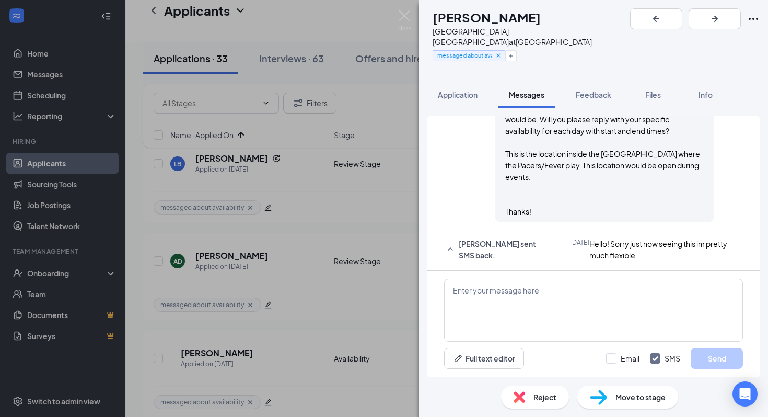
scroll to position [403, 0]
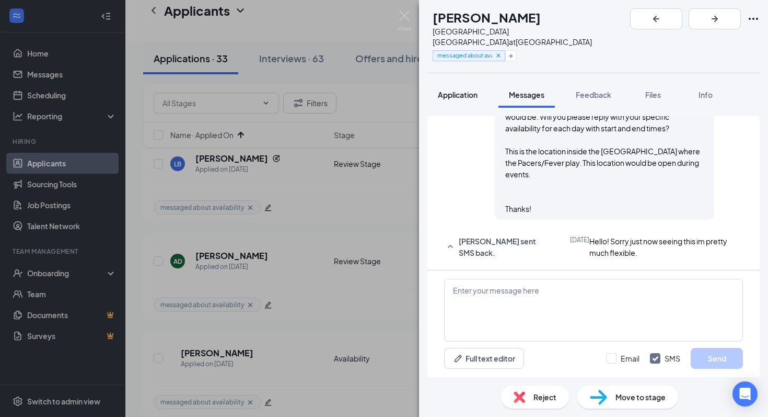
click at [464, 90] on span "Application" at bounding box center [458, 94] width 40 height 9
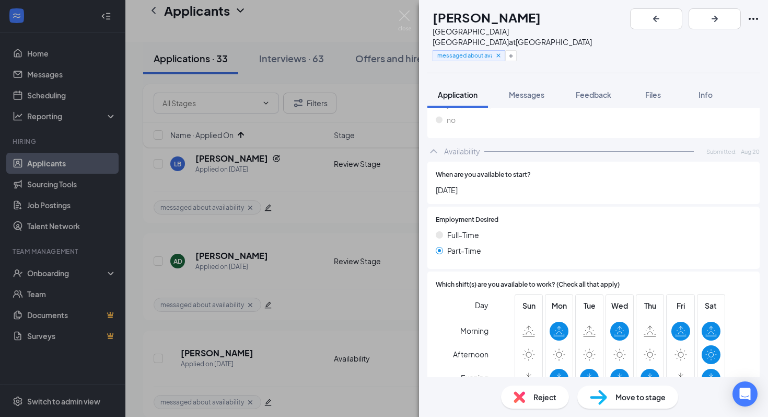
scroll to position [533, 0]
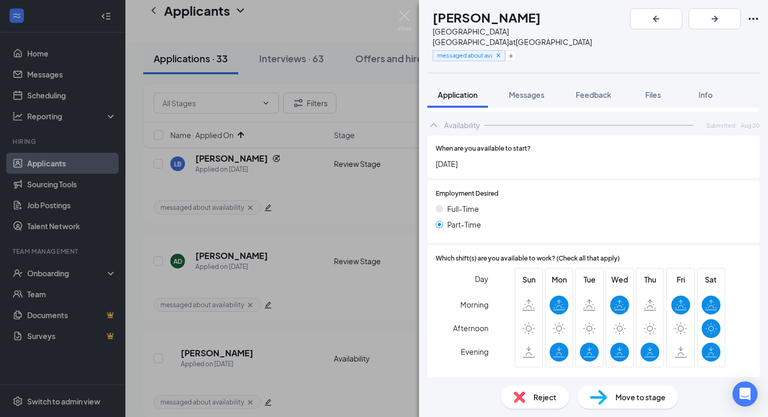
click at [625, 372] on span "Move to stage" at bounding box center [641, 397] width 50 height 12
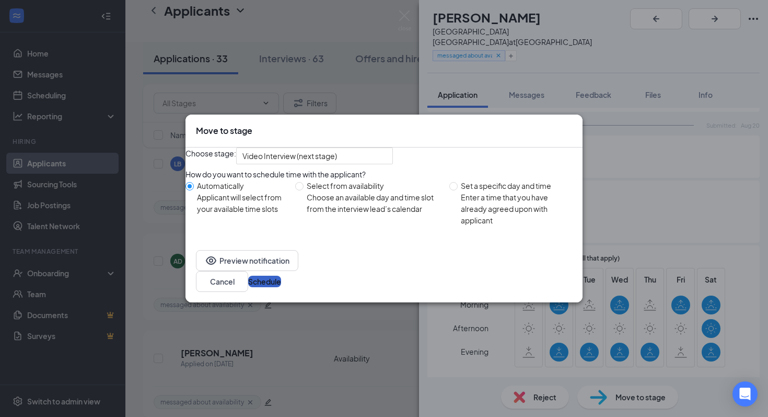
click at [281, 281] on button "Schedule" at bounding box center [264, 281] width 33 height 12
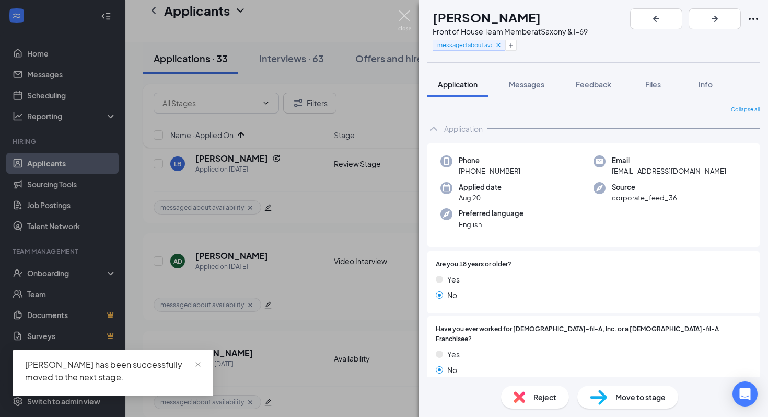
click at [402, 23] on img at bounding box center [404, 20] width 13 height 20
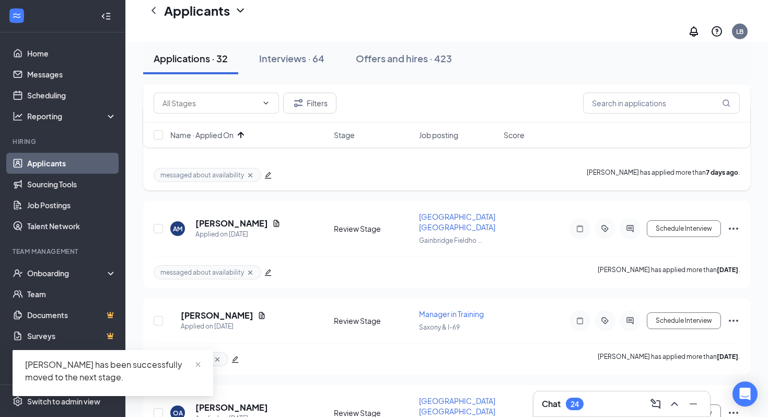
scroll to position [223, 0]
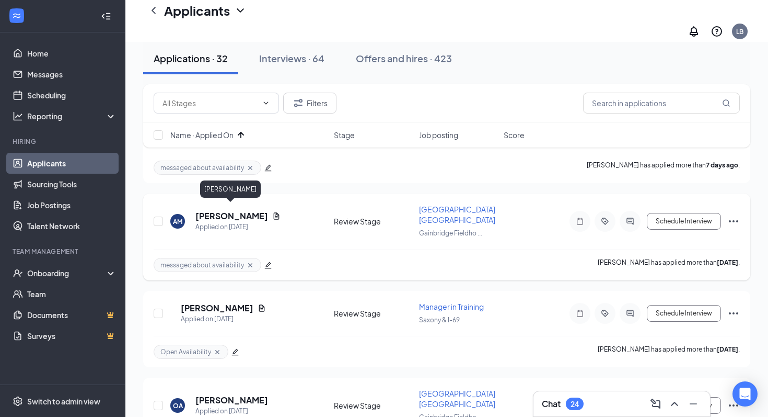
click at [248, 210] on h5 "[PERSON_NAME]" at bounding box center [232, 216] width 73 height 12
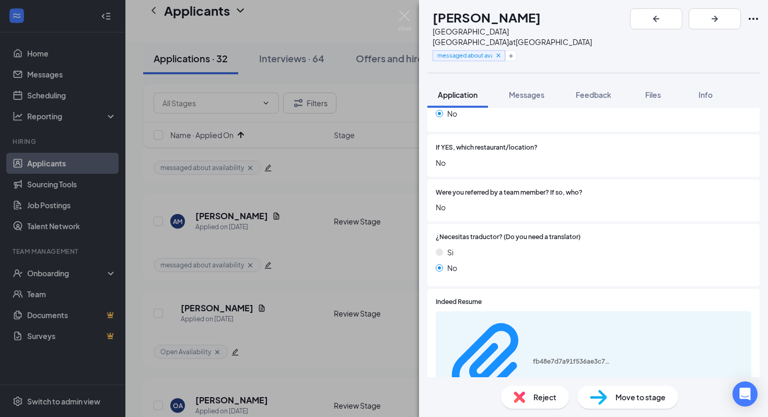
scroll to position [382, 0]
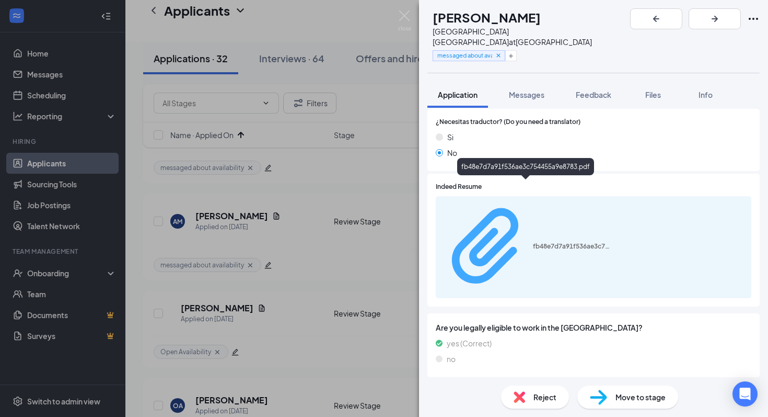
click at [533, 242] on div "fb48e7d7a91f536ae3c754455a9e8783.pdf" at bounding box center [572, 246] width 78 height 8
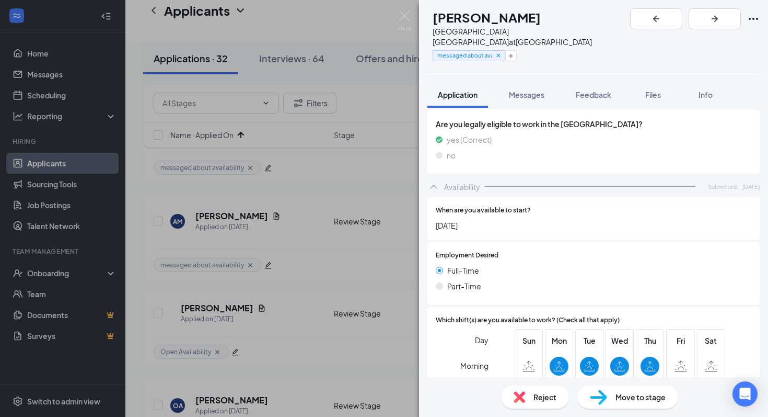
scroll to position [593, 0]
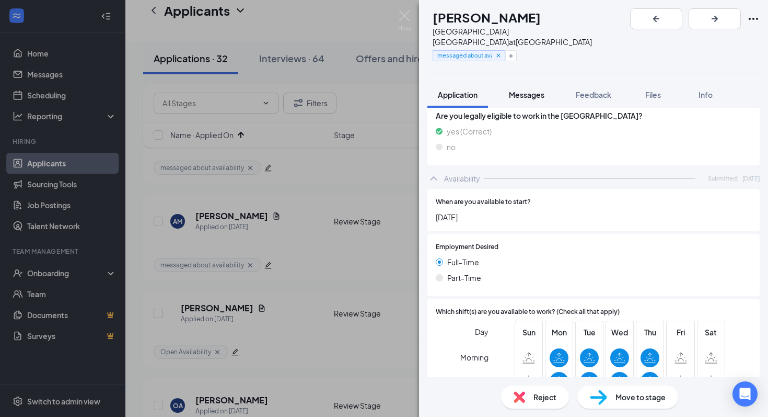
click at [530, 90] on span "Messages" at bounding box center [527, 94] width 36 height 9
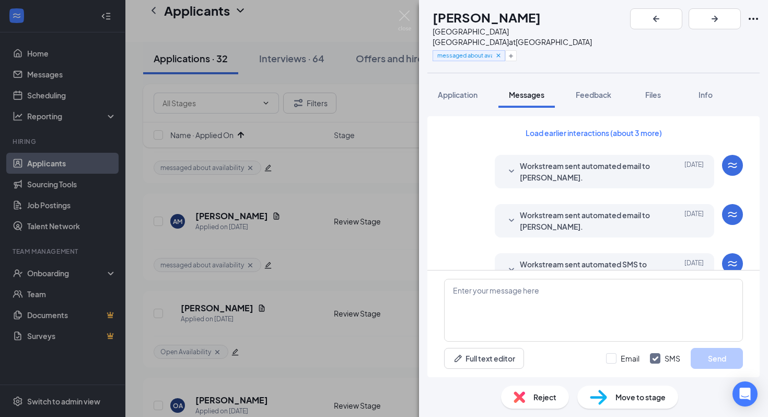
scroll to position [286, 0]
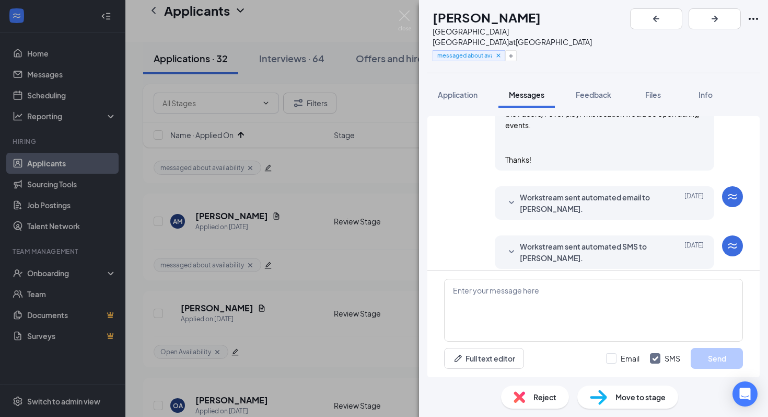
click at [519, 372] on div "Reject" at bounding box center [535, 396] width 68 height 23
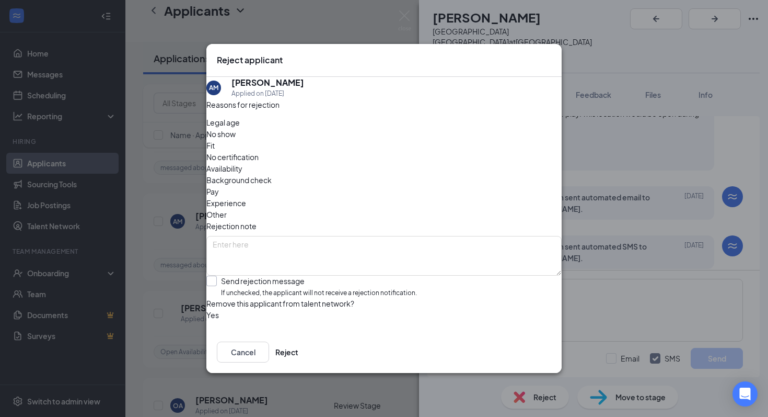
click at [221, 275] on input "Send rejection message If unchecked, the applicant will not receive a rejection…" at bounding box center [311, 286] width 211 height 22
checkbox input "true"
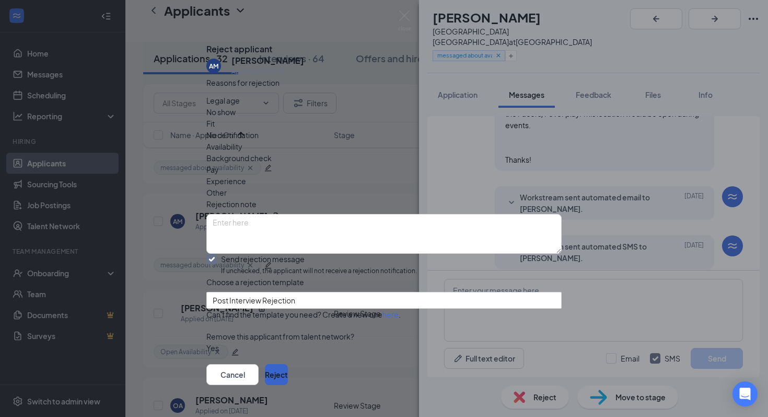
click at [288, 366] on button "Reject" at bounding box center [276, 374] width 23 height 21
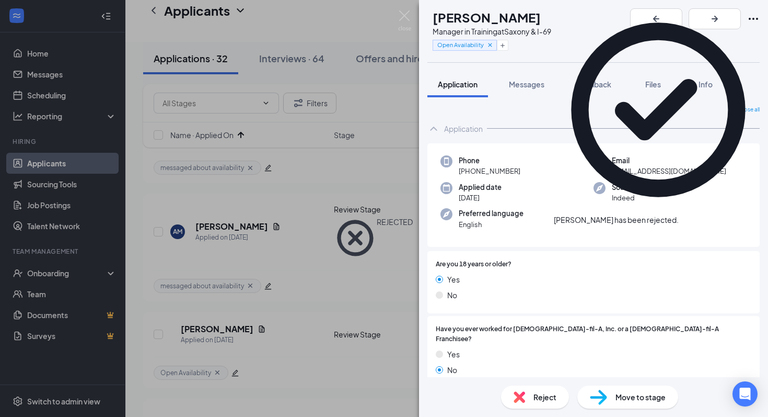
click at [679, 214] on icon "Cross" at bounding box center [679, 214] width 0 height 0
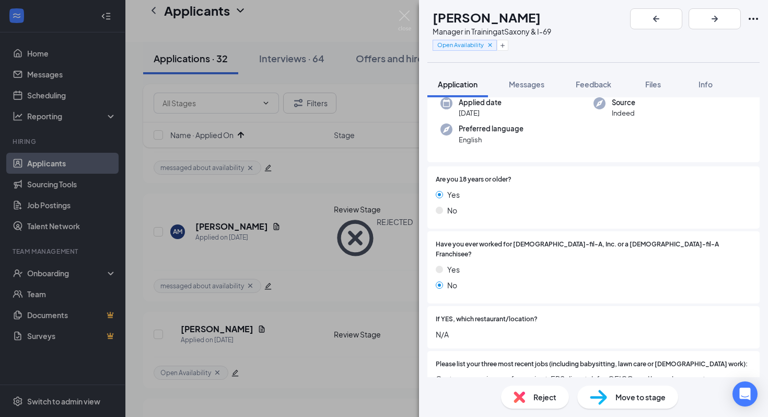
scroll to position [85, 0]
click at [721, 22] on icon "ArrowRight" at bounding box center [715, 19] width 13 height 13
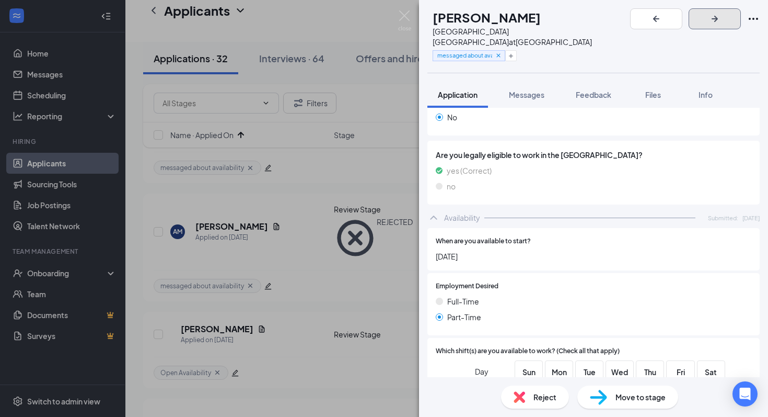
scroll to position [615, 0]
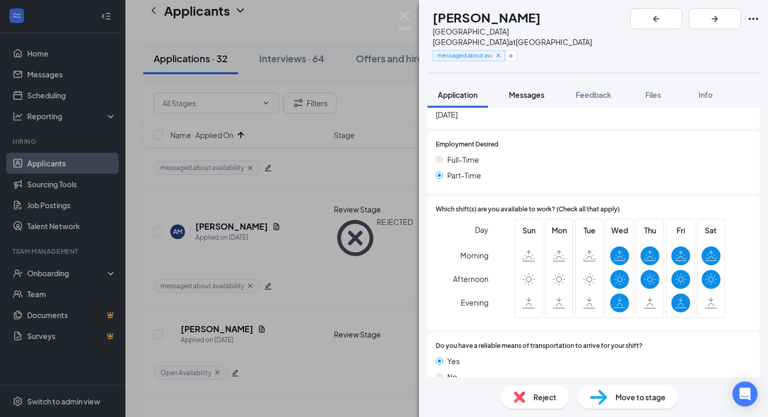
click at [532, 90] on span "Messages" at bounding box center [527, 94] width 36 height 9
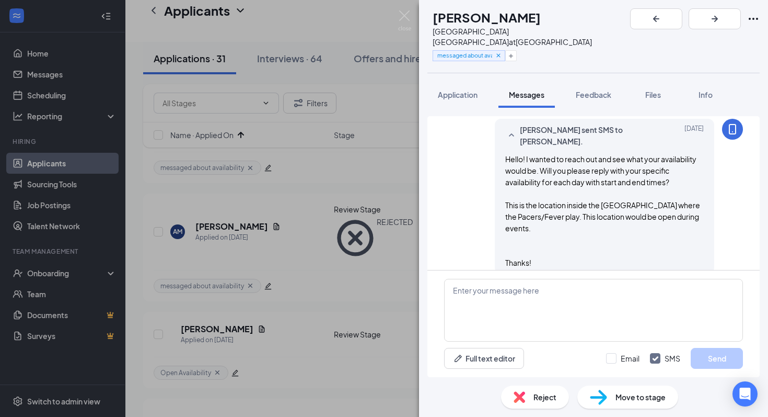
scroll to position [313, 0]
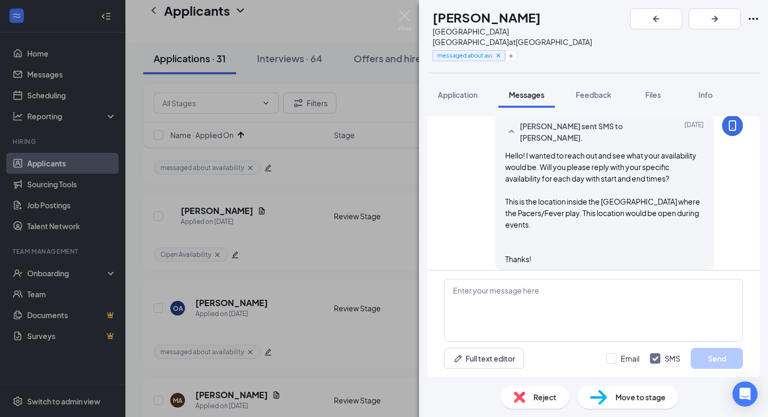
click at [525, 372] on img at bounding box center [520, 397] width 12 height 12
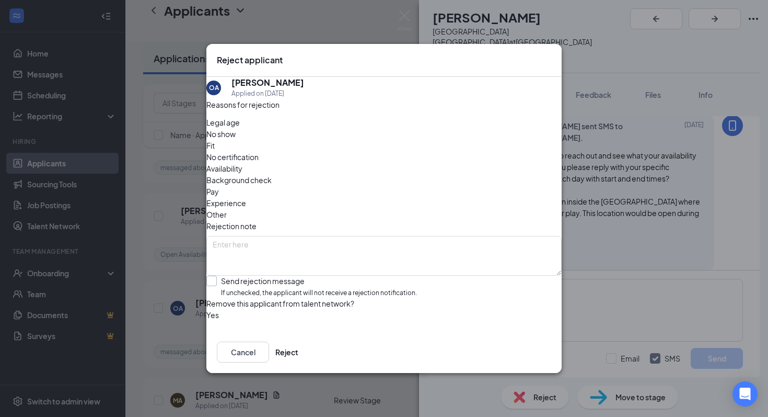
click at [228, 275] on input "Send rejection message If unchecked, the applicant will not receive a rejection…" at bounding box center [311, 286] width 211 height 22
checkbox input "true"
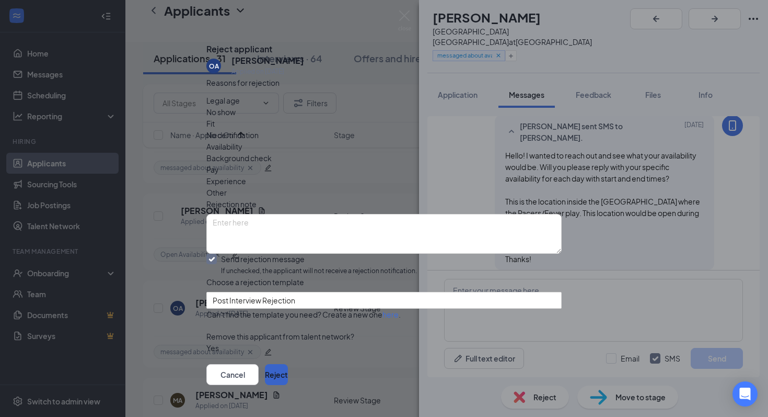
click at [288, 364] on button "Reject" at bounding box center [276, 374] width 23 height 21
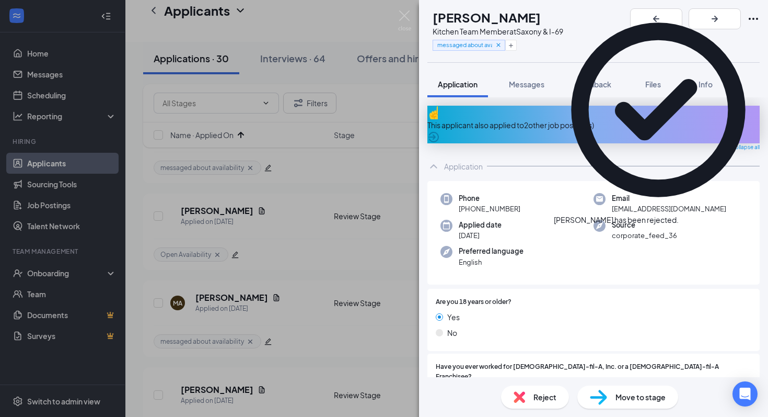
click at [688, 217] on icon "Cross" at bounding box center [685, 220] width 6 height 6
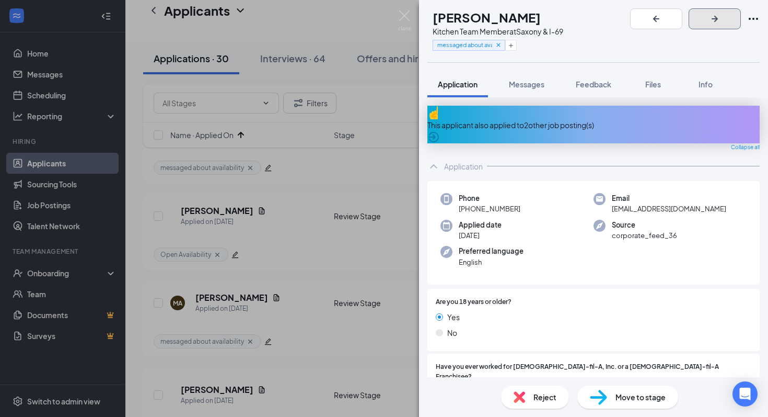
click at [718, 17] on icon "ArrowRight" at bounding box center [715, 19] width 6 height 6
click at [721, 19] on icon "ArrowRight" at bounding box center [715, 19] width 13 height 13
click at [439, 132] on icon "ArrowCircle" at bounding box center [434, 137] width 10 height 10
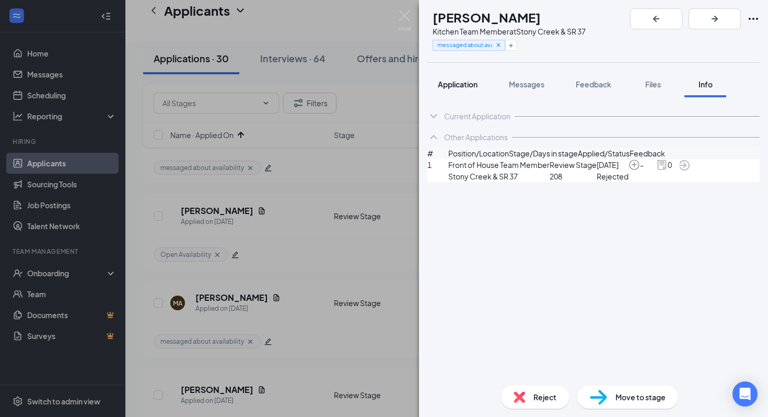
click at [474, 88] on span "Application" at bounding box center [458, 83] width 40 height 9
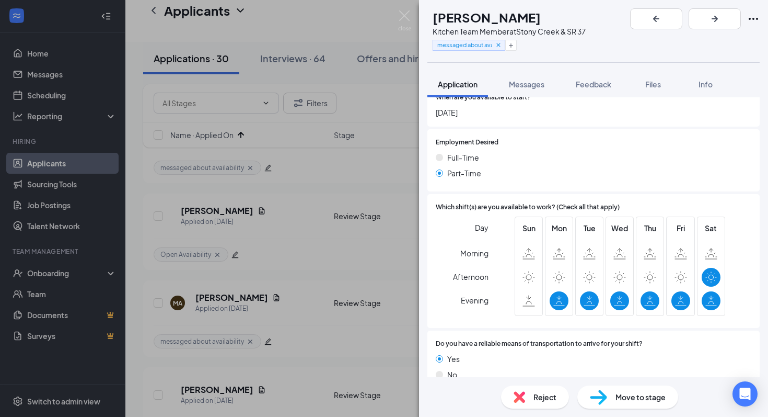
scroll to position [612, 0]
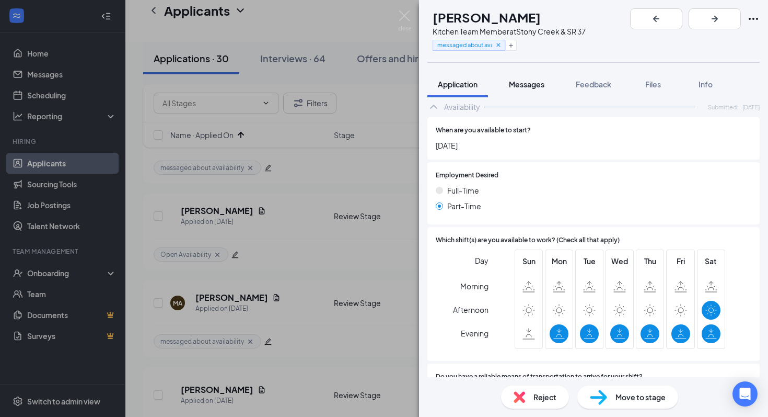
click at [533, 88] on span "Messages" at bounding box center [527, 83] width 36 height 9
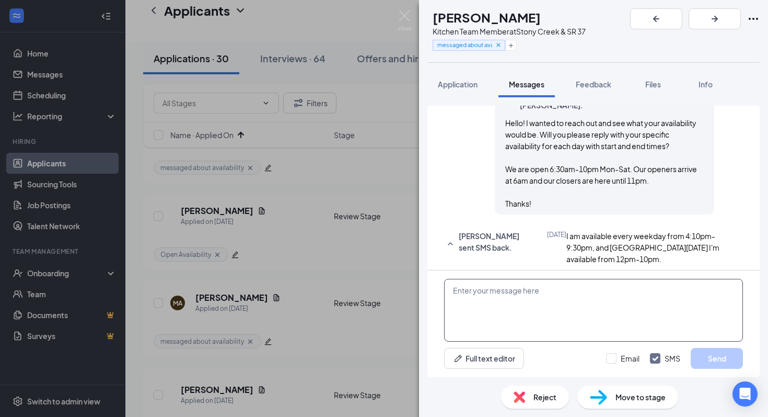
scroll to position [391, 0]
click at [631, 372] on span "Move to stage" at bounding box center [641, 397] width 50 height 12
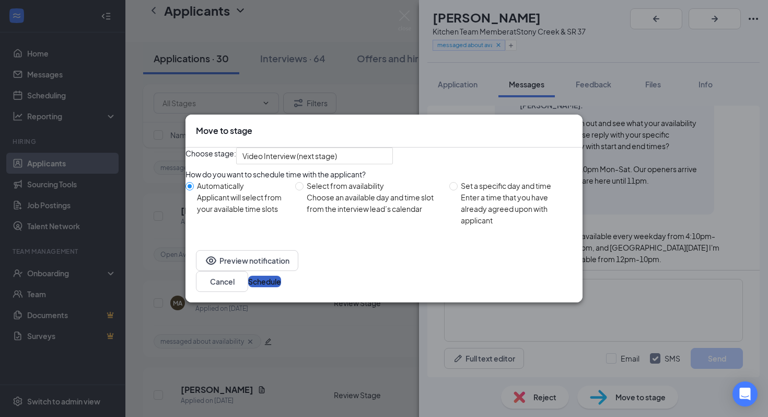
click at [281, 282] on button "Schedule" at bounding box center [264, 281] width 33 height 12
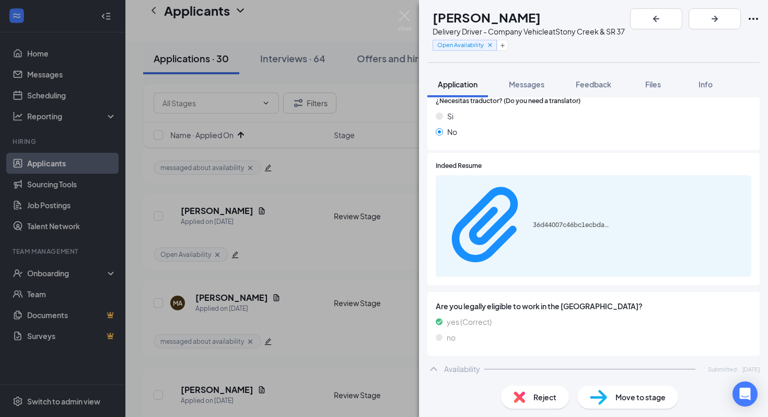
scroll to position [427, 0]
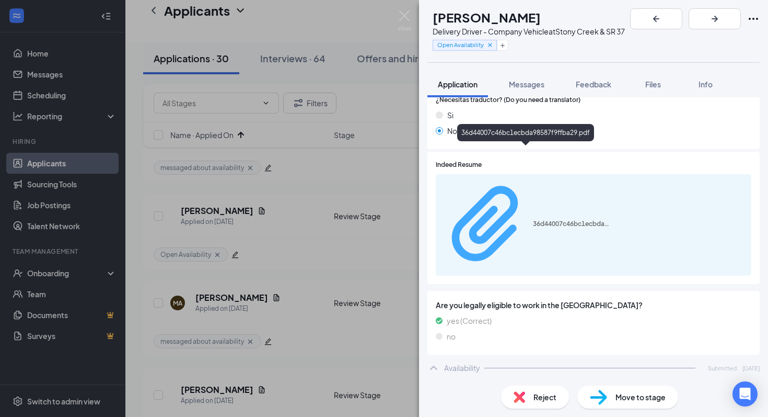
click at [533, 220] on div "36d44007c46bc1ecbda98587f9ffba29.pdf" at bounding box center [572, 224] width 78 height 8
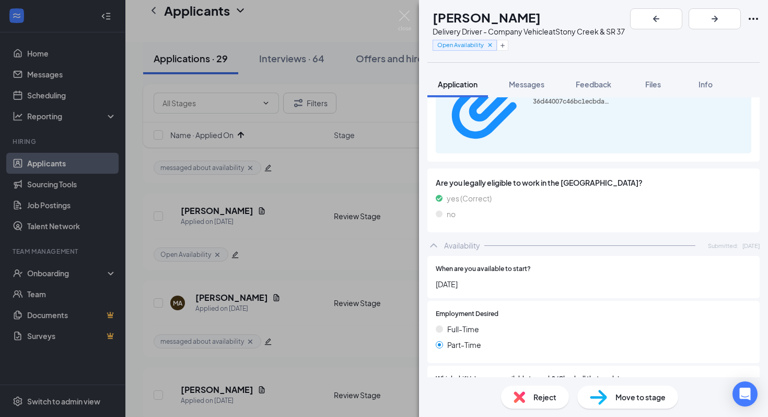
scroll to position [627, 0]
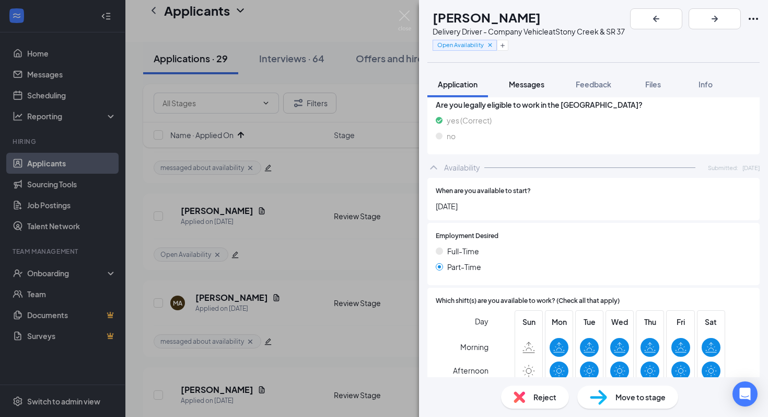
click at [536, 80] on span "Messages" at bounding box center [527, 83] width 36 height 9
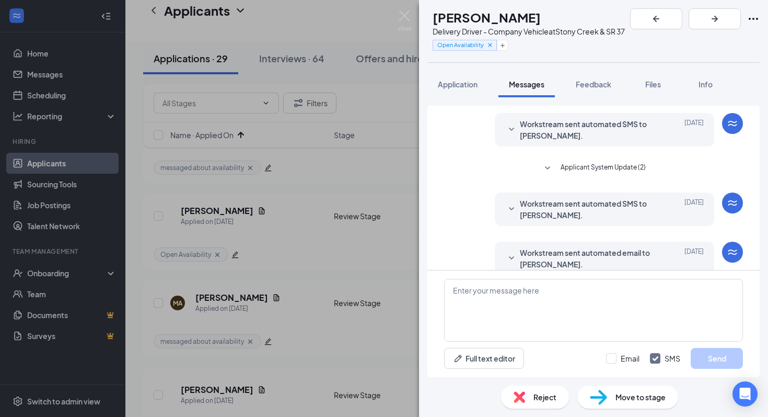
scroll to position [293, 0]
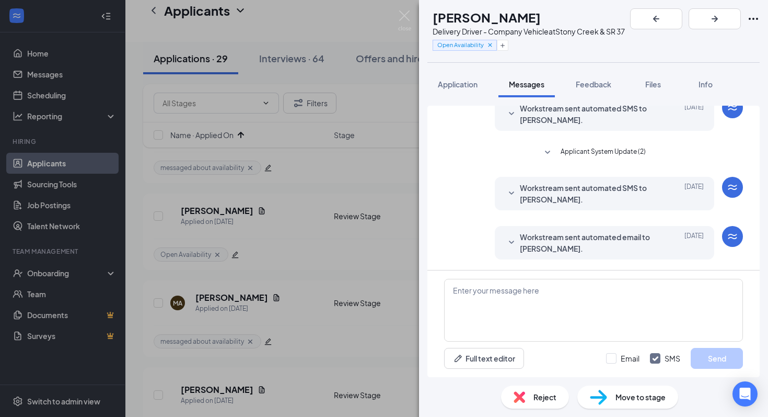
click at [647, 372] on span "Move to stage" at bounding box center [641, 397] width 50 height 12
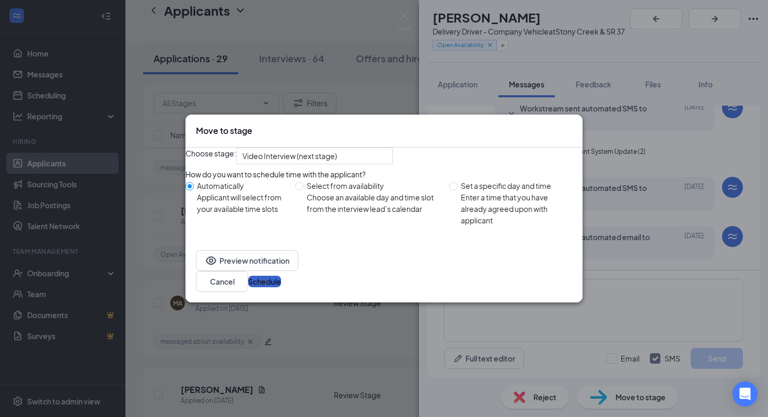
click at [281, 287] on button "Schedule" at bounding box center [264, 281] width 33 height 12
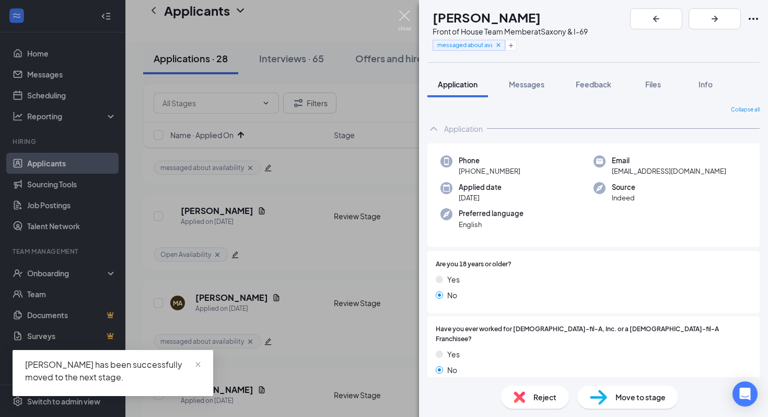
click at [405, 18] on img at bounding box center [404, 20] width 13 height 20
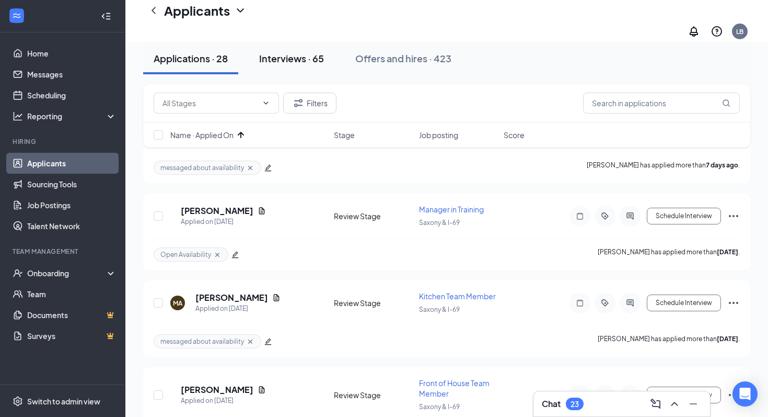
click at [301, 62] on div "Interviews · 65" at bounding box center [291, 58] width 65 height 13
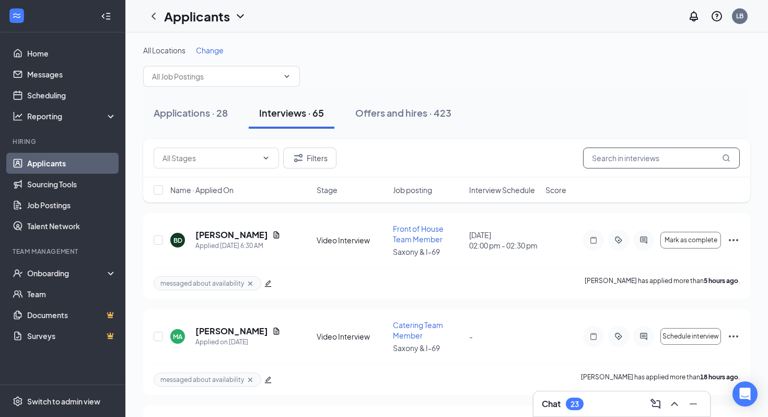
click at [631, 158] on input "text" at bounding box center [661, 157] width 157 height 21
type input "K"
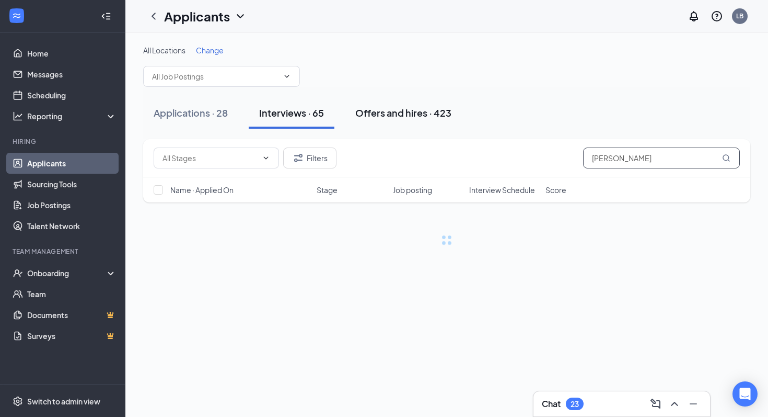
type input "[PERSON_NAME]"
click at [436, 113] on div "Offers and hires · 423" at bounding box center [403, 112] width 96 height 13
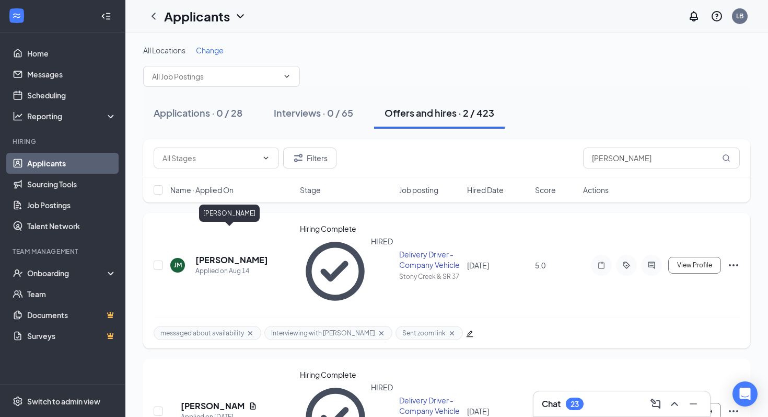
click at [222, 254] on h5 "[PERSON_NAME]" at bounding box center [232, 260] width 73 height 12
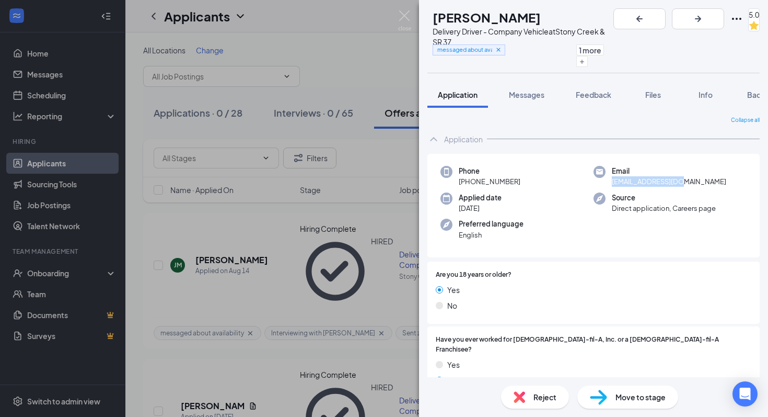
drag, startPoint x: 684, startPoint y: 181, endPoint x: 610, endPoint y: 183, distance: 73.7
click at [610, 183] on div "Email [EMAIL_ADDRESS][DOMAIN_NAME]" at bounding box center [670, 176] width 153 height 21
copy span "[EMAIL_ADDRESS][DOMAIN_NAME]"
click at [527, 100] on button "Messages" at bounding box center [527, 95] width 56 height 26
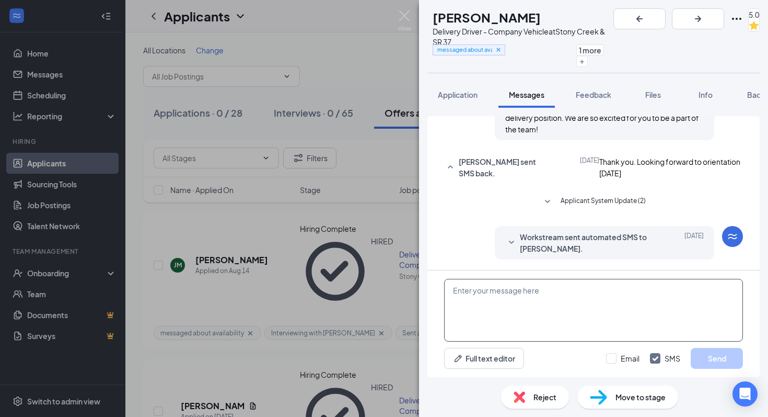
scroll to position [234, 0]
click at [596, 302] on textarea at bounding box center [593, 310] width 299 height 63
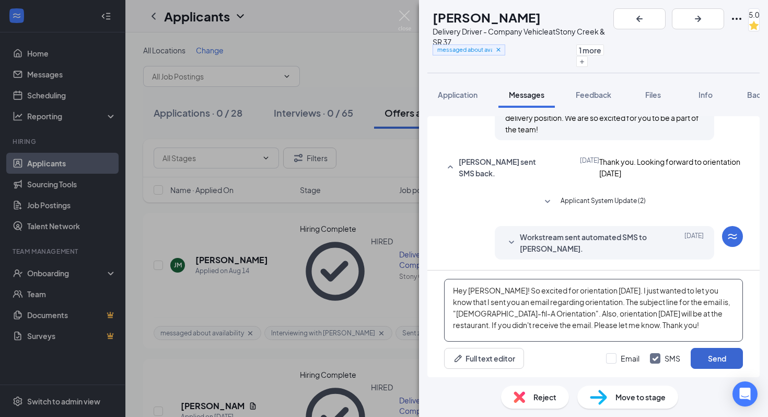
type textarea "Hey [PERSON_NAME]! So excited for orientation [DATE]. I just wanted to let you …"
click at [710, 357] on button "Send" at bounding box center [717, 358] width 52 height 21
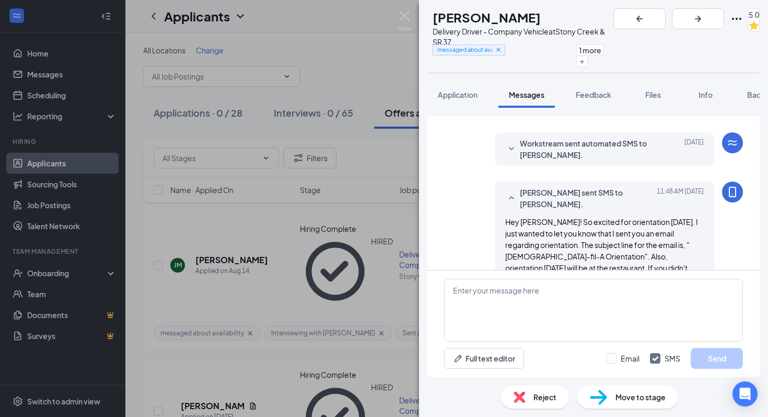
scroll to position [347, 0]
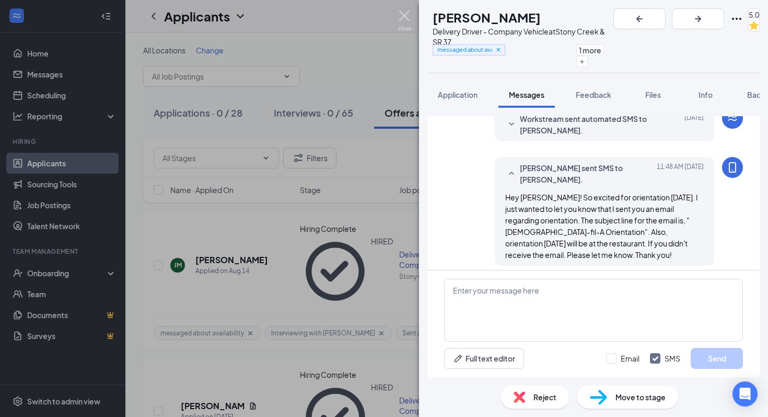
click at [405, 19] on img at bounding box center [404, 20] width 13 height 20
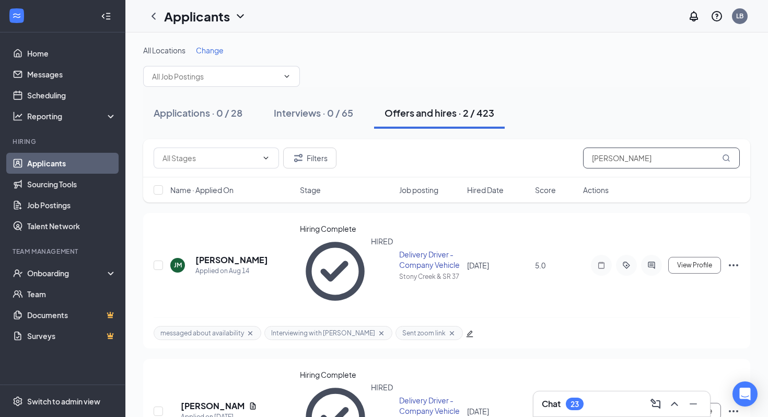
click at [653, 159] on input "[PERSON_NAME]" at bounding box center [661, 157] width 157 height 21
type input "J"
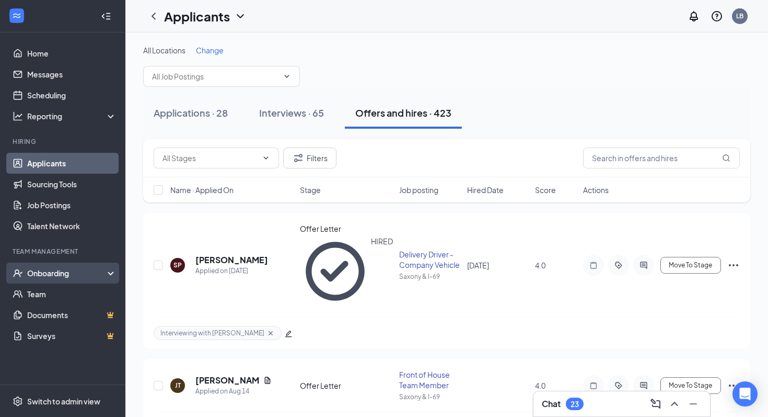
click at [63, 273] on div "Onboarding" at bounding box center [67, 273] width 81 height 10
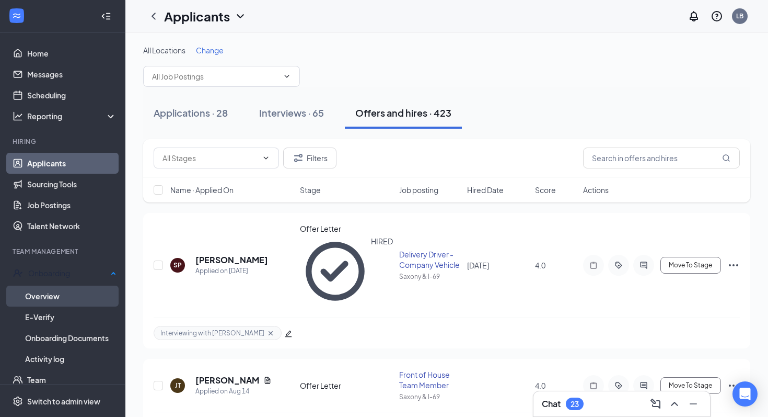
click at [74, 298] on link "Overview" at bounding box center [70, 295] width 91 height 21
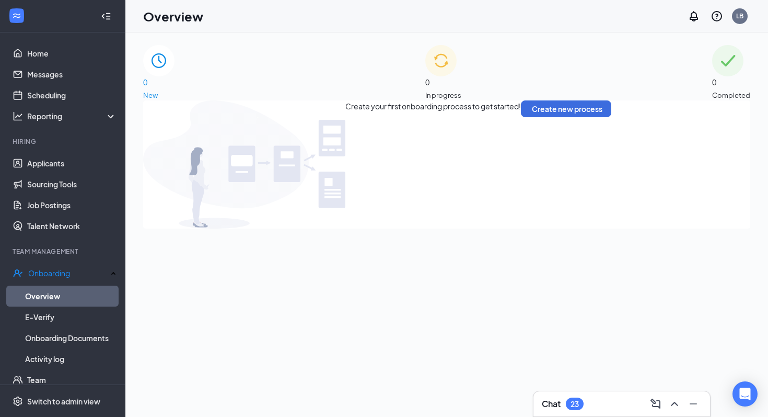
click at [462, 82] on div "0 In progress" at bounding box center [444, 72] width 36 height 55
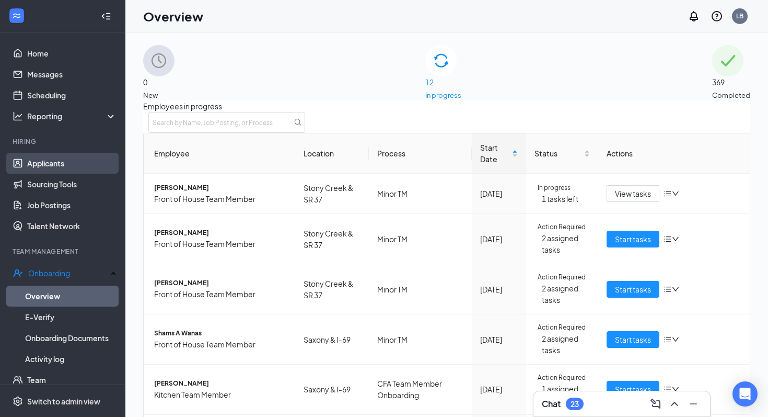
click at [56, 173] on link "Applicants" at bounding box center [71, 163] width 89 height 21
